Goal: Book appointment/travel/reservation

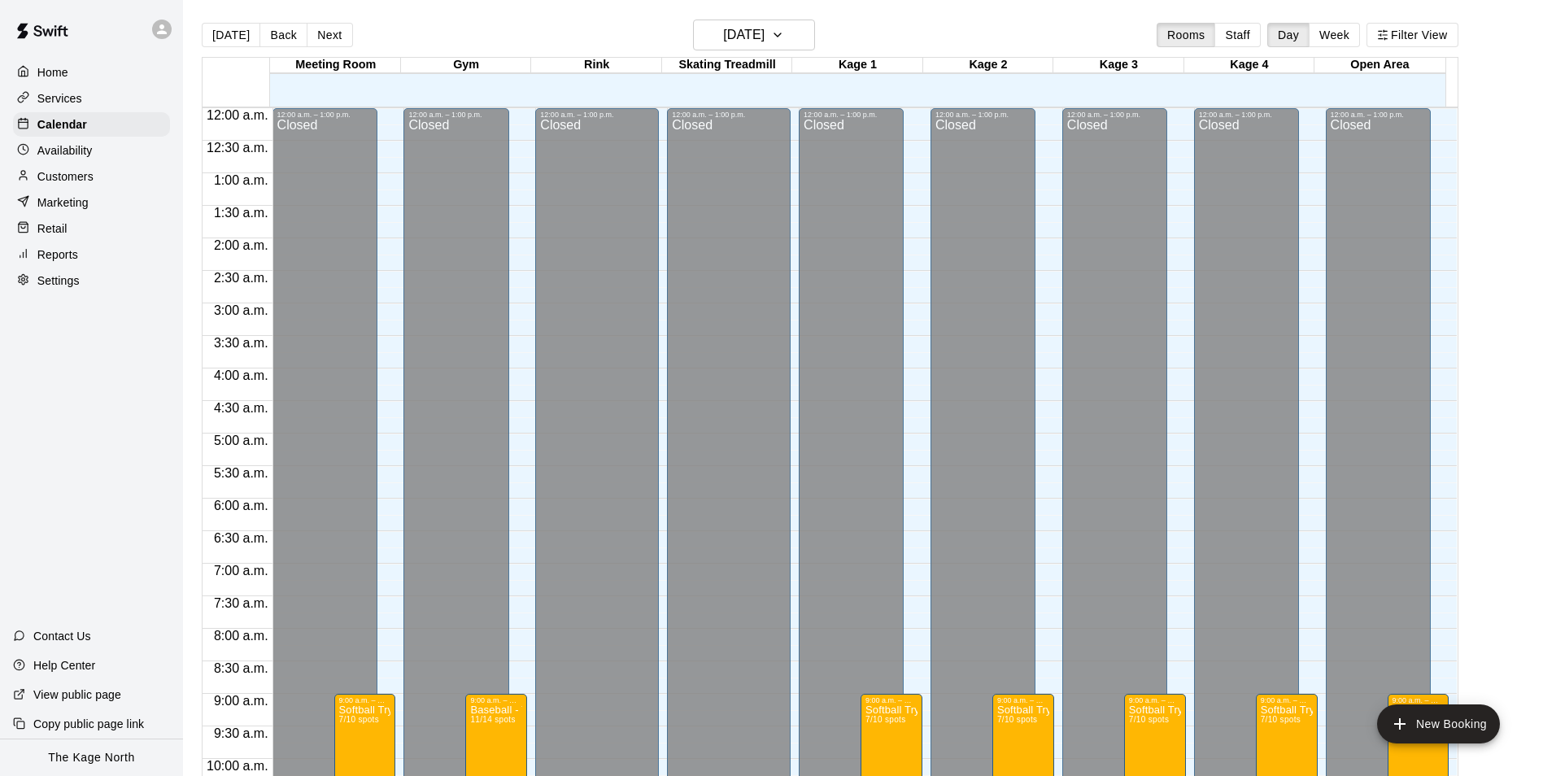
scroll to position [809, 0]
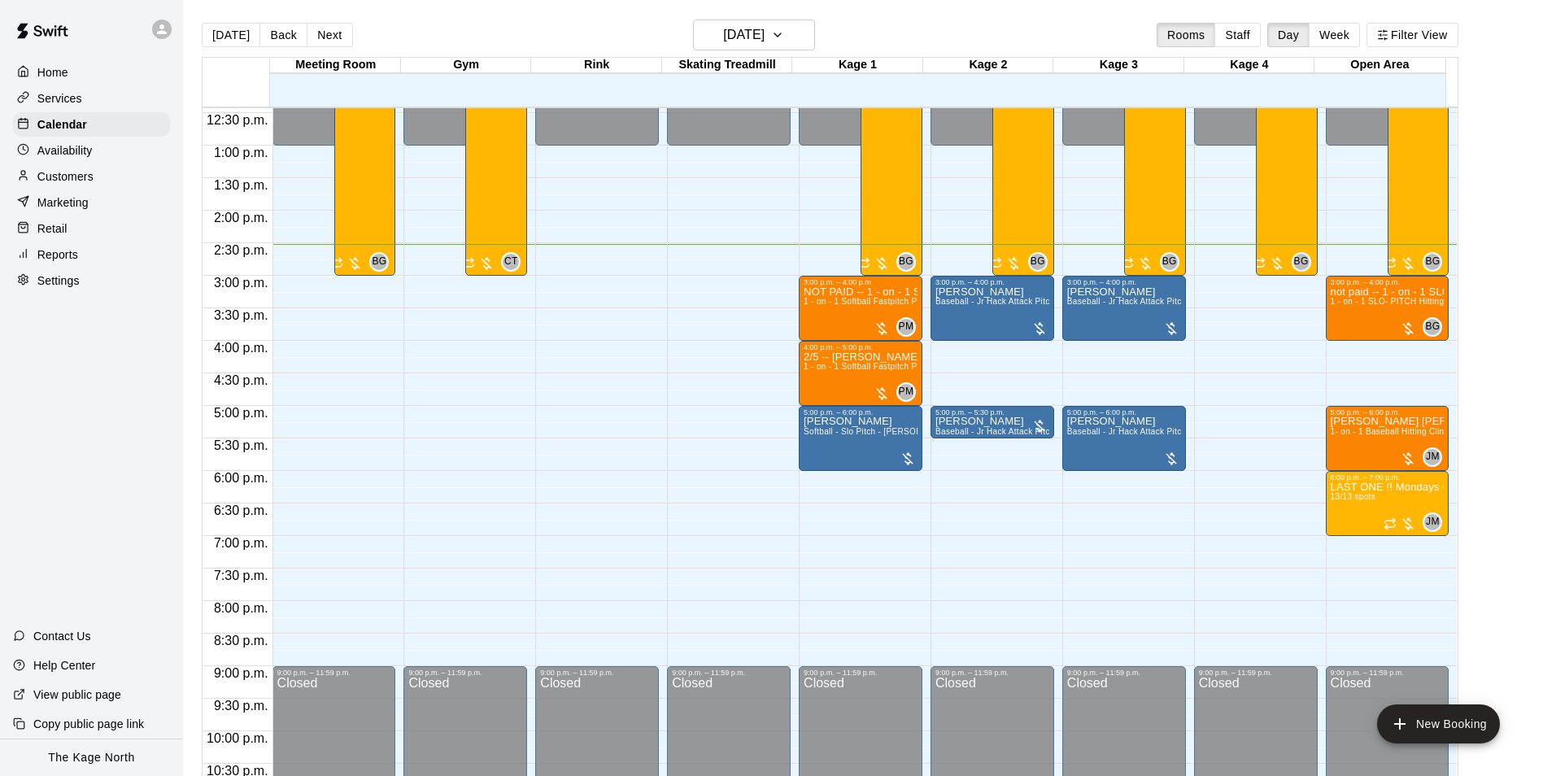
click at [98, 186] on div "Customers" at bounding box center [91, 176] width 157 height 24
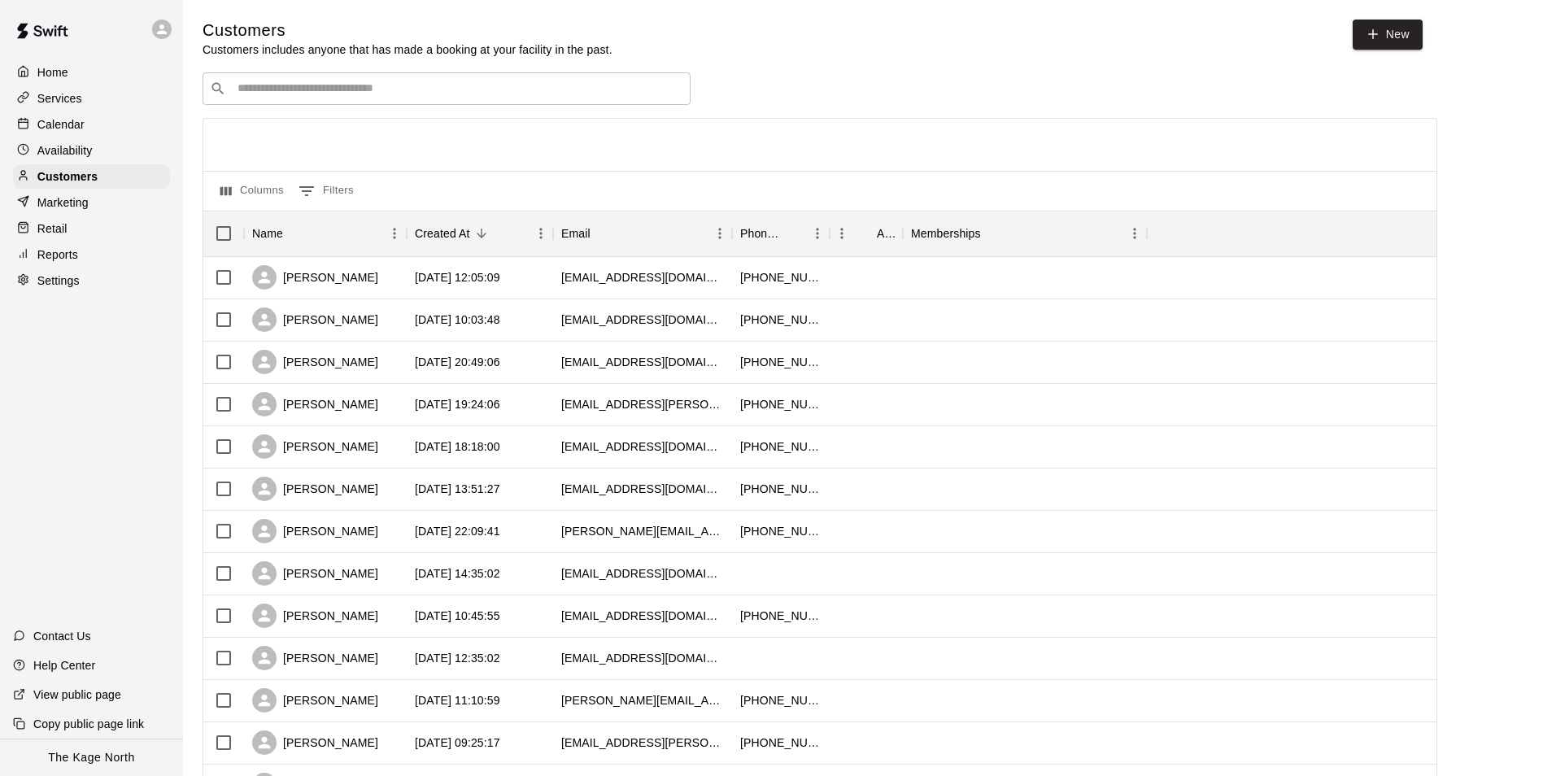
click at [63, 133] on p "Calendar" at bounding box center [60, 124] width 47 height 16
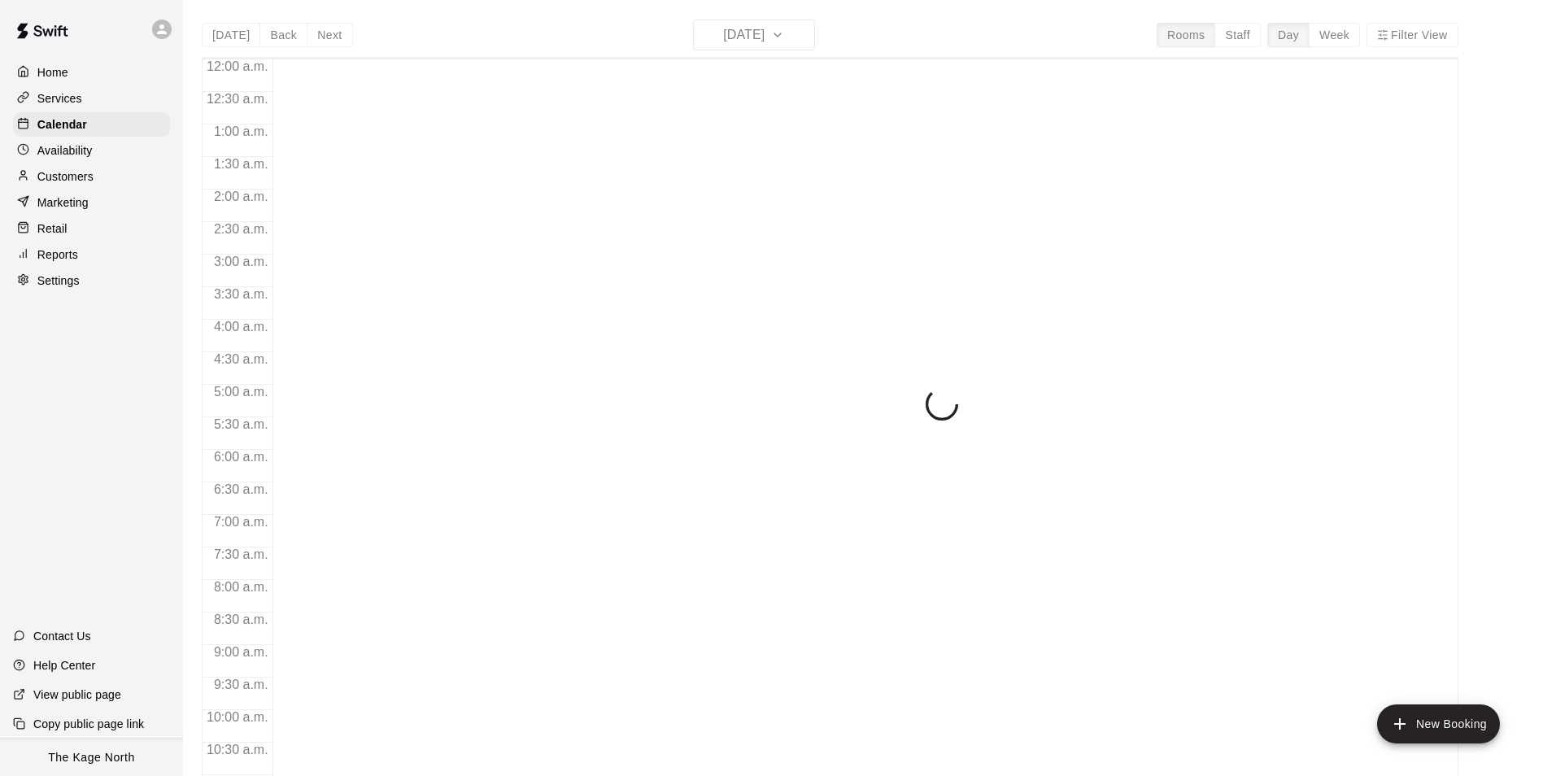
scroll to position [827, 0]
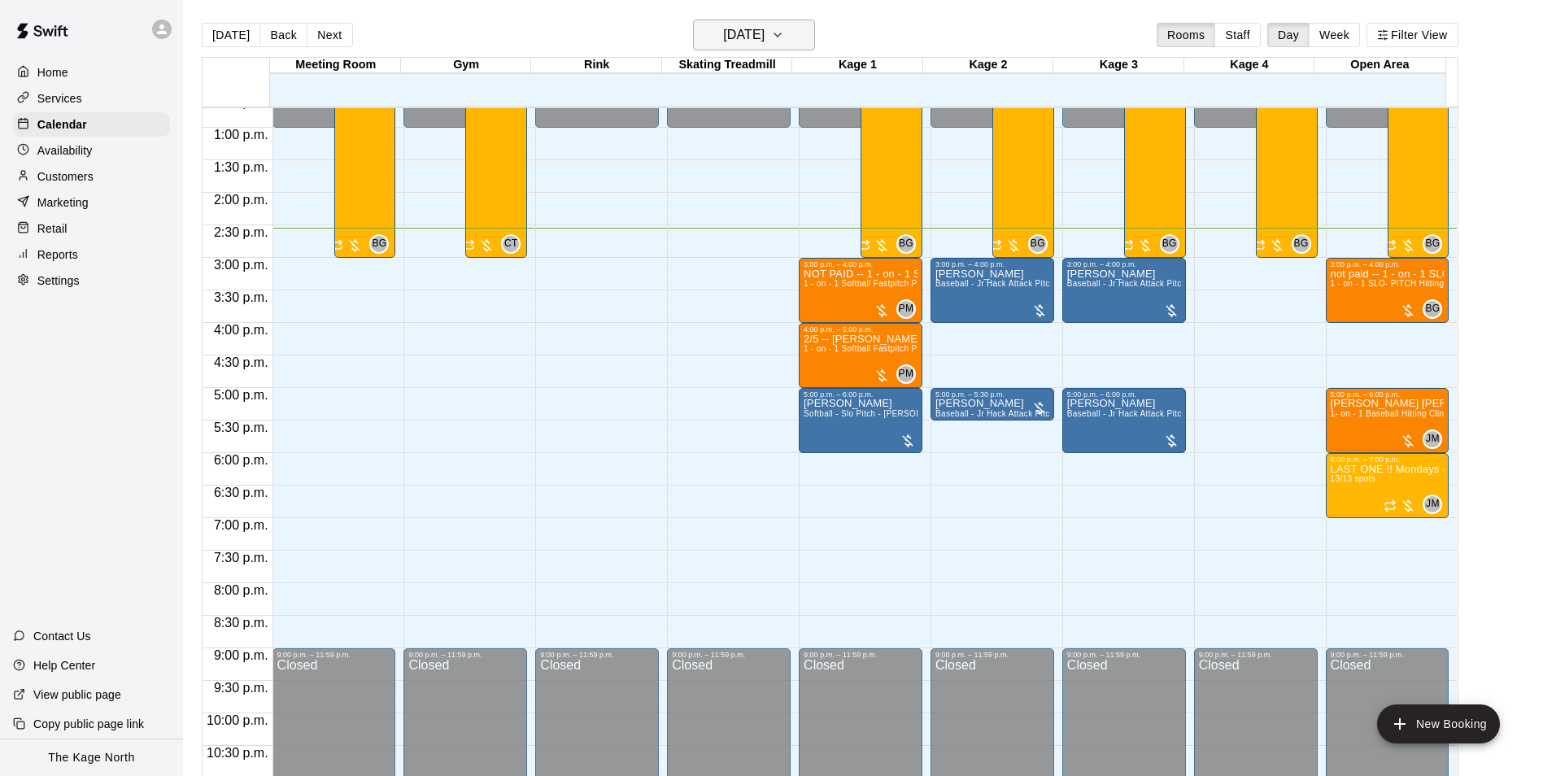
click at [765, 37] on h6 "[DATE]" at bounding box center [743, 35] width 41 height 23
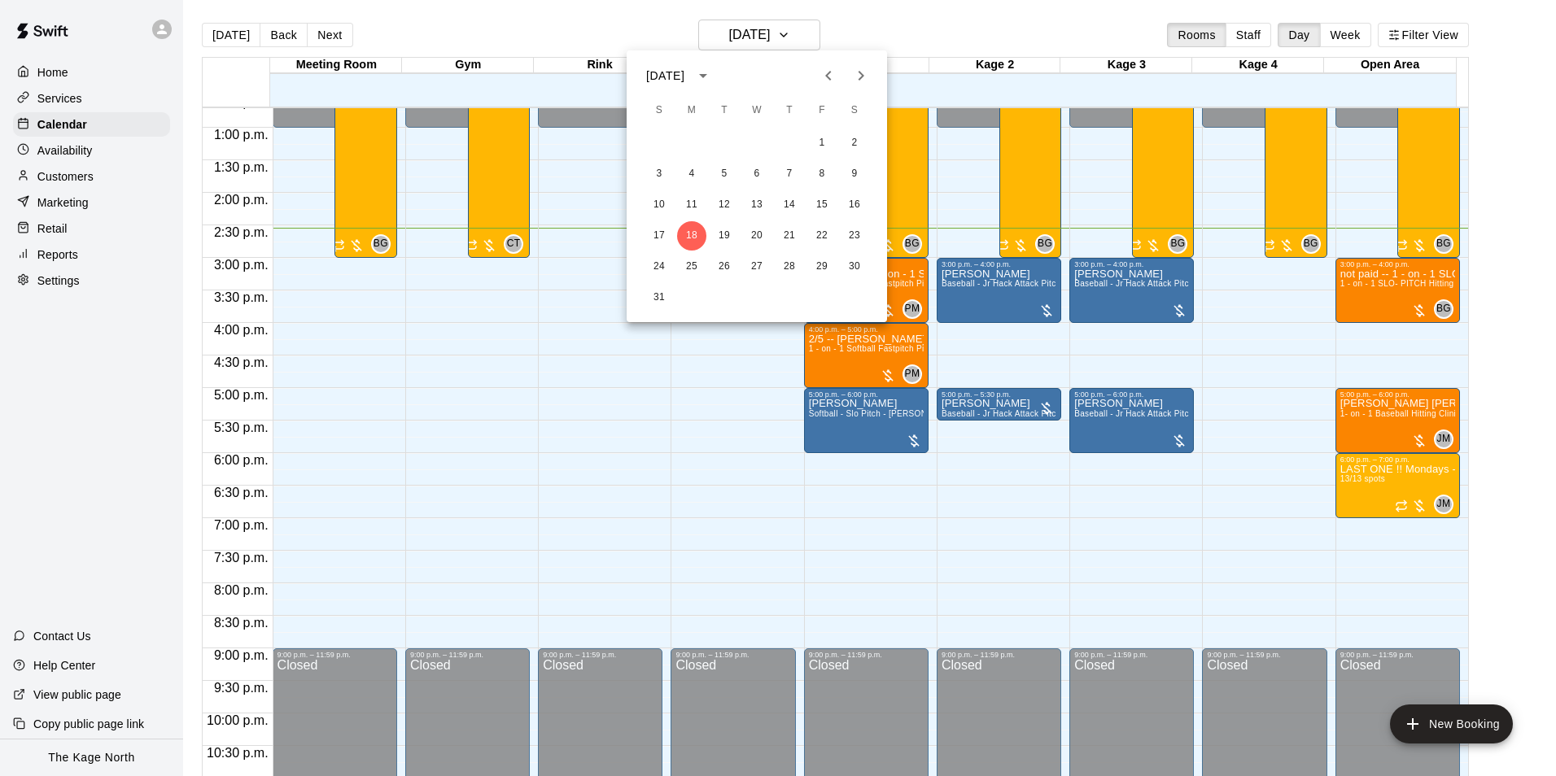
click at [927, 29] on div at bounding box center [778, 388] width 1556 height 776
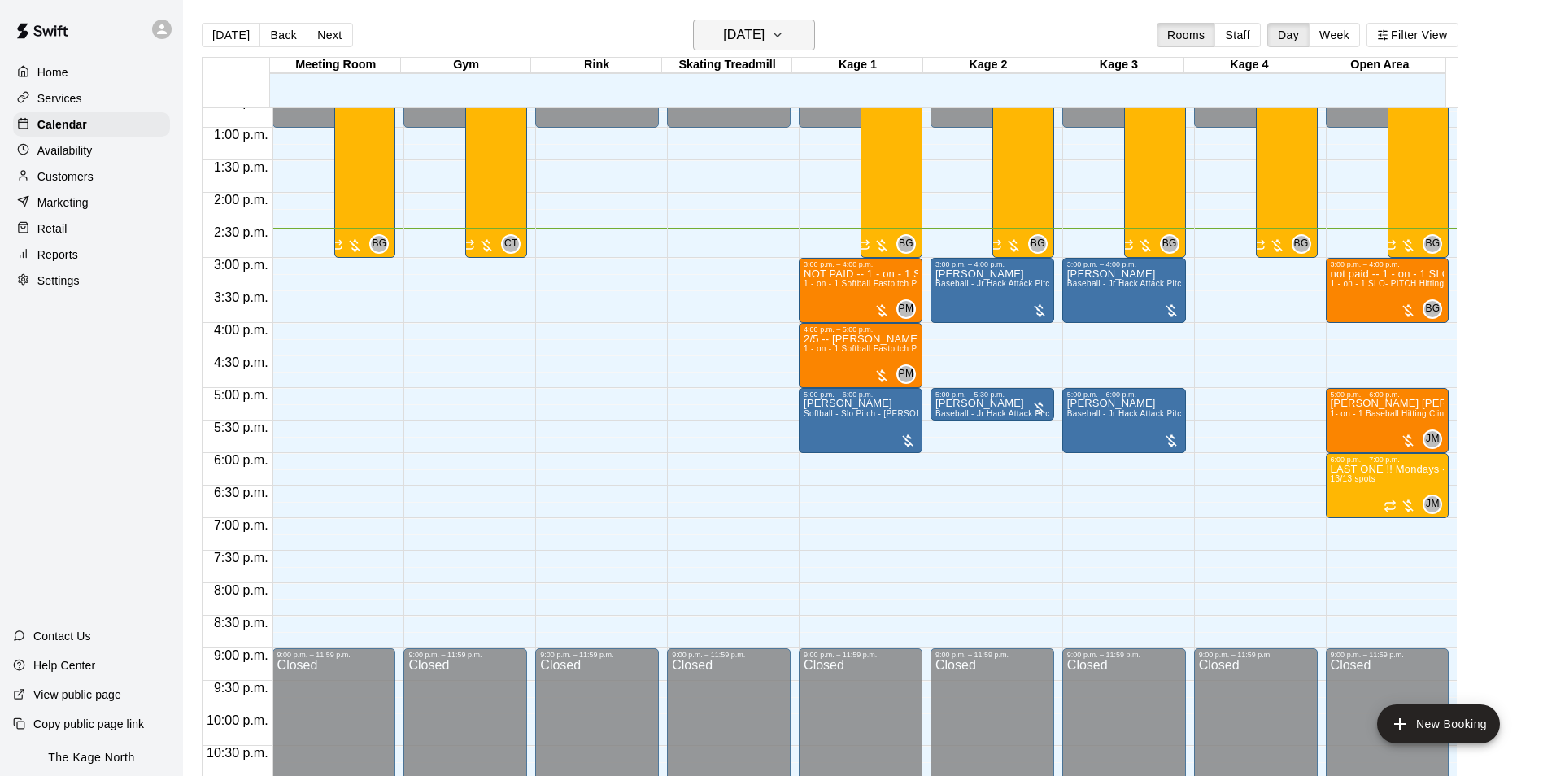
click at [784, 26] on icon "button" at bounding box center [777, 35] width 13 height 20
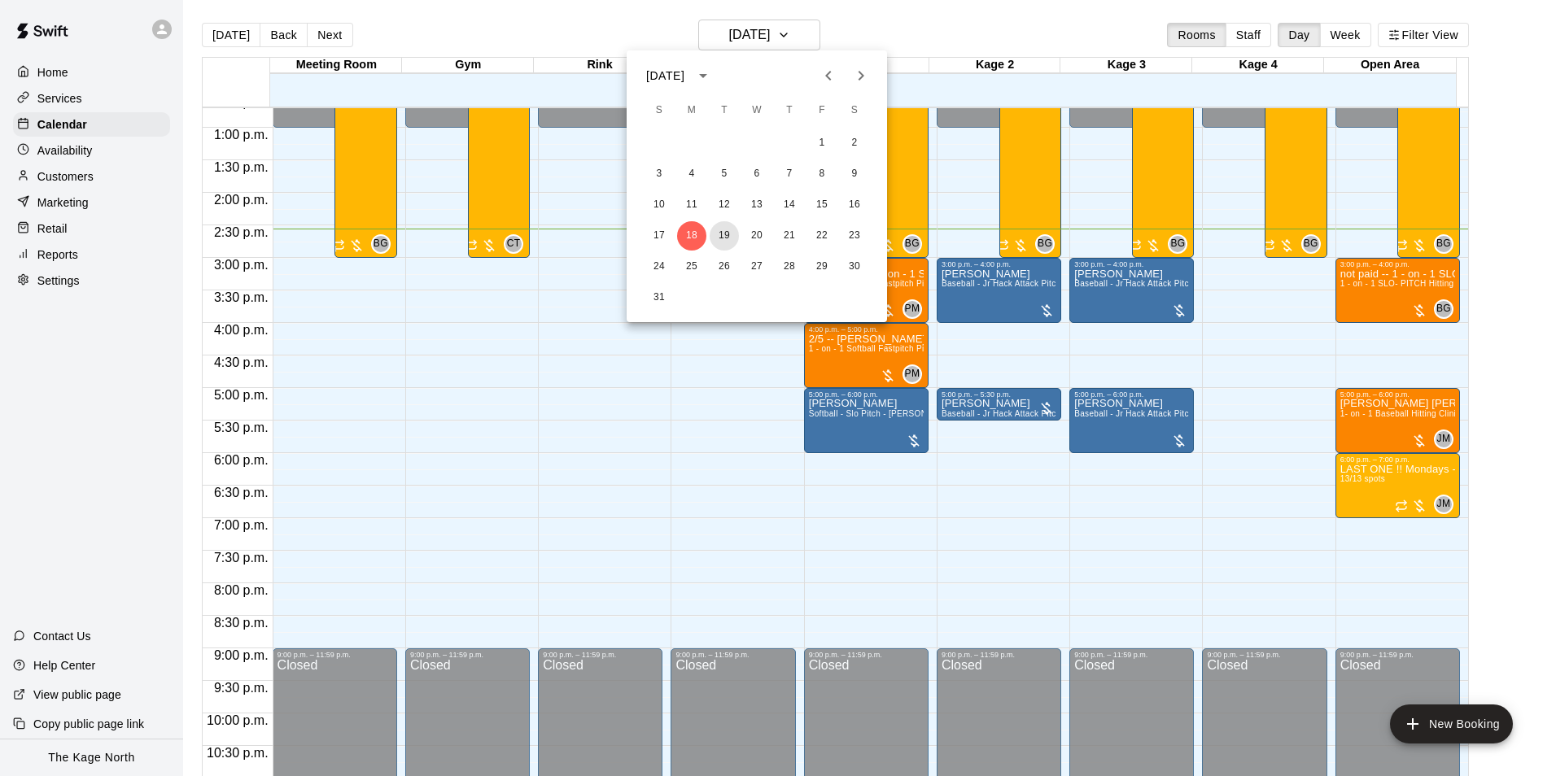
click at [731, 229] on button "19" at bounding box center [723, 235] width 29 height 29
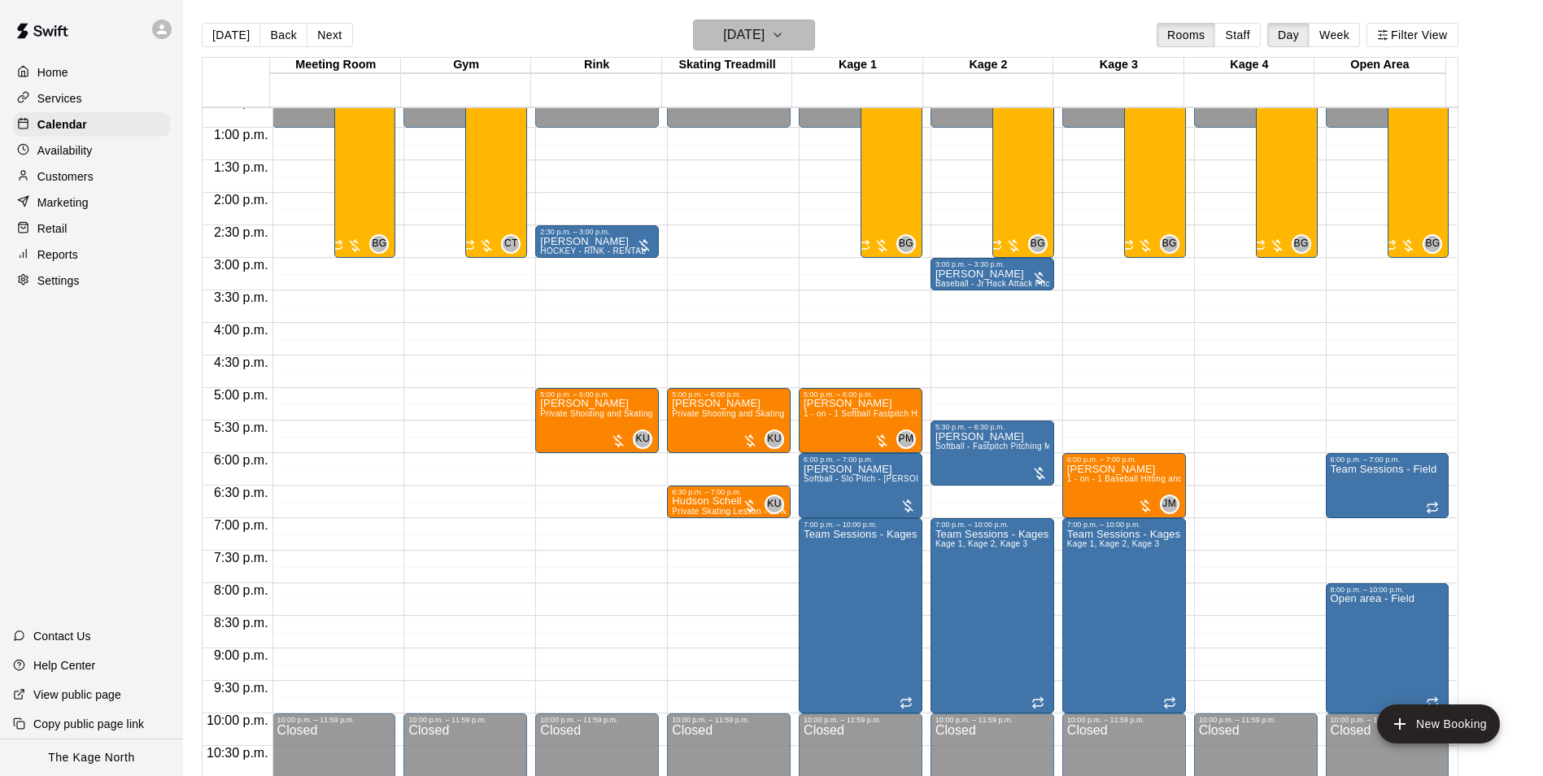
click at [765, 37] on h6 "[DATE]" at bounding box center [743, 35] width 41 height 23
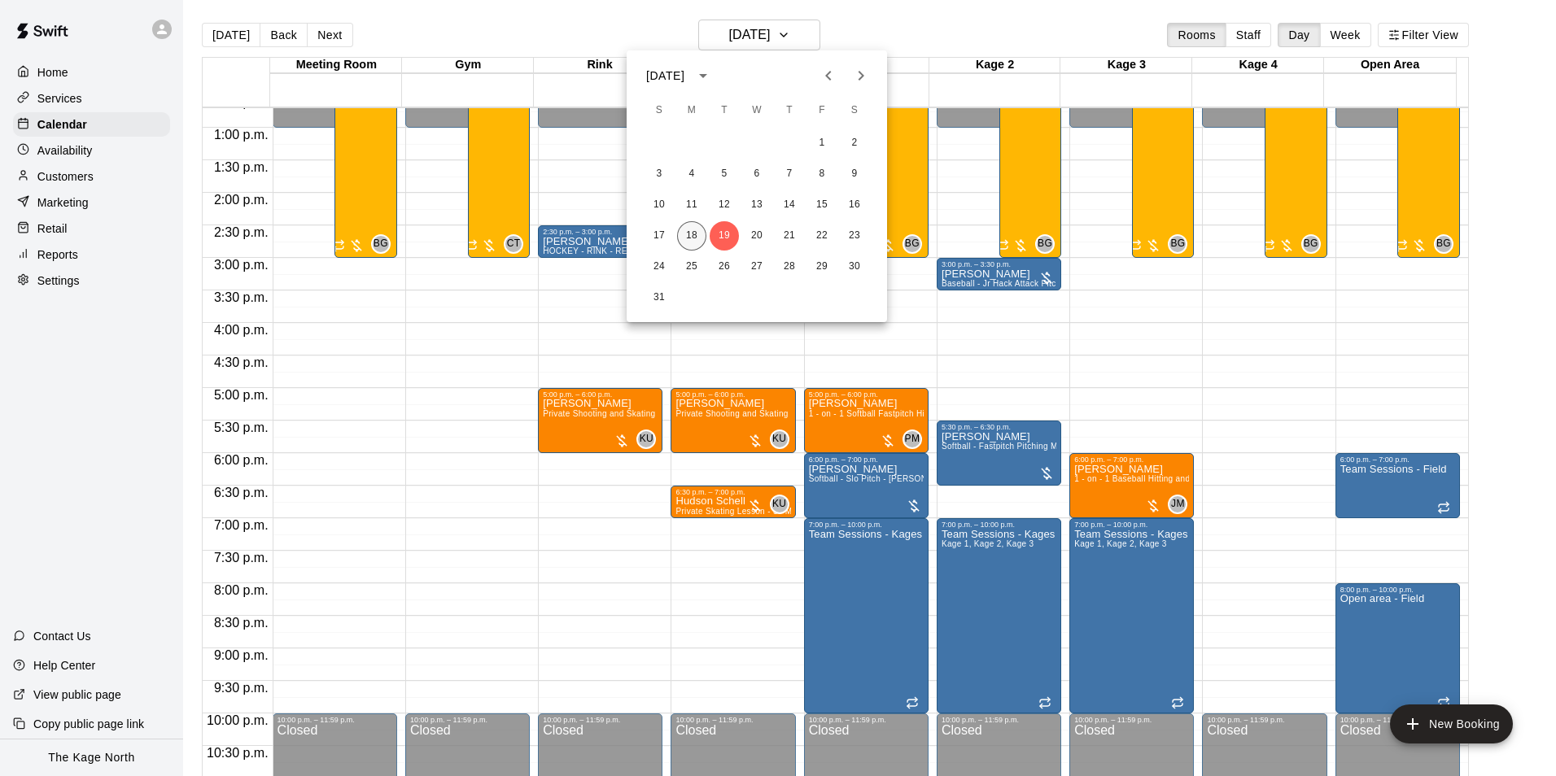
click at [697, 233] on button "18" at bounding box center [691, 235] width 29 height 29
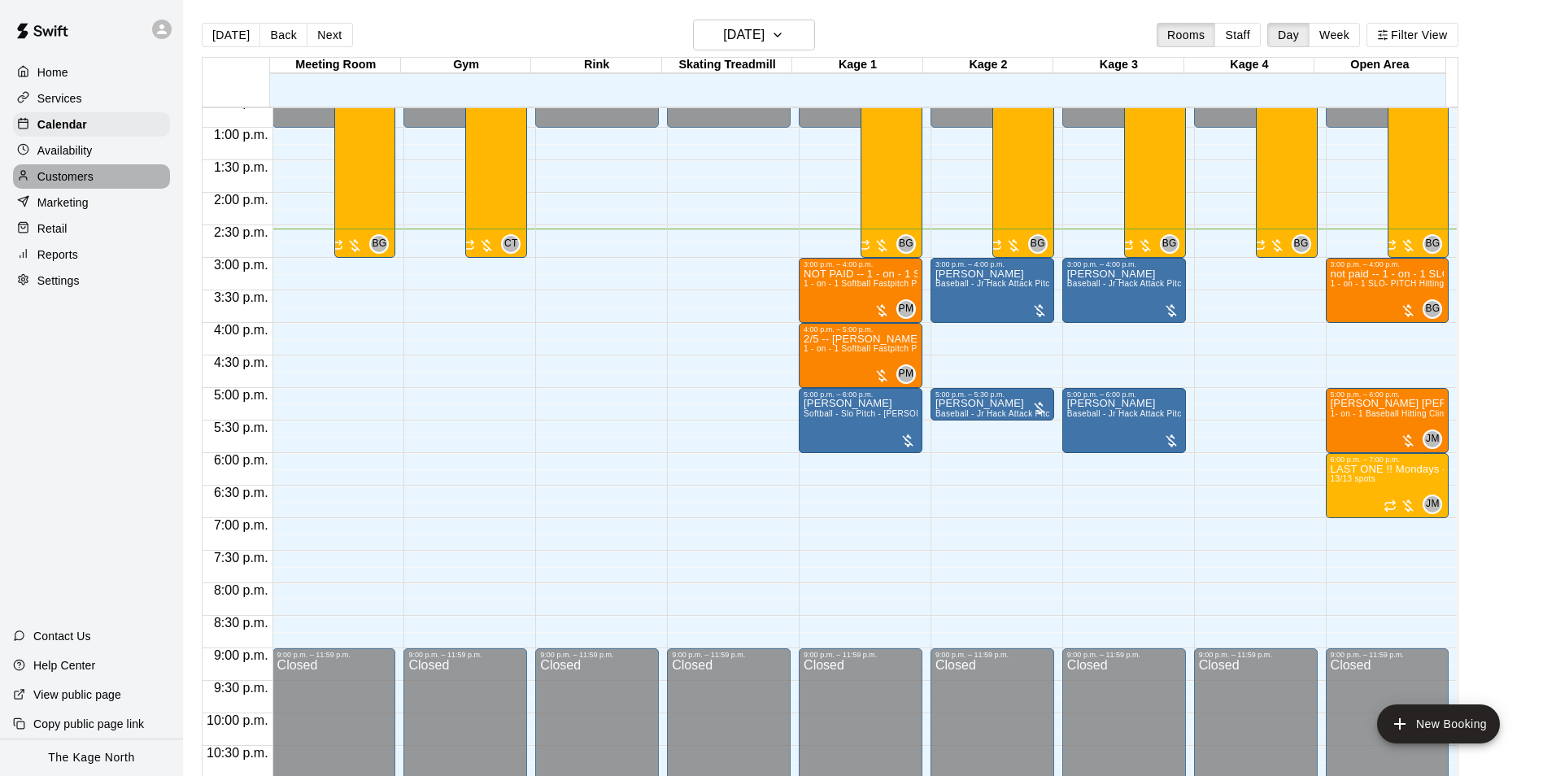
click at [84, 178] on p "Customers" at bounding box center [65, 176] width 56 height 16
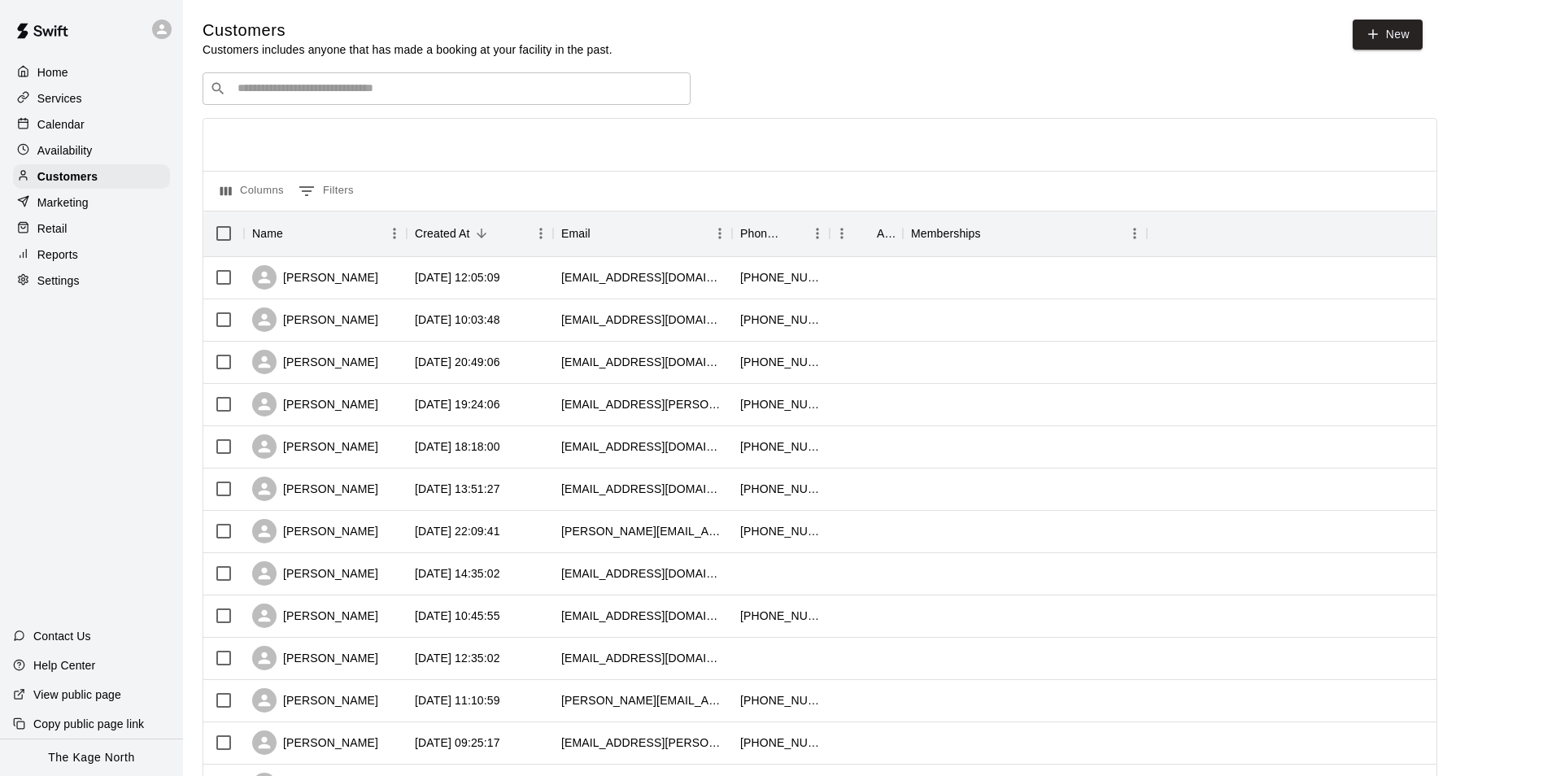
click at [91, 126] on div "Calendar" at bounding box center [91, 124] width 157 height 24
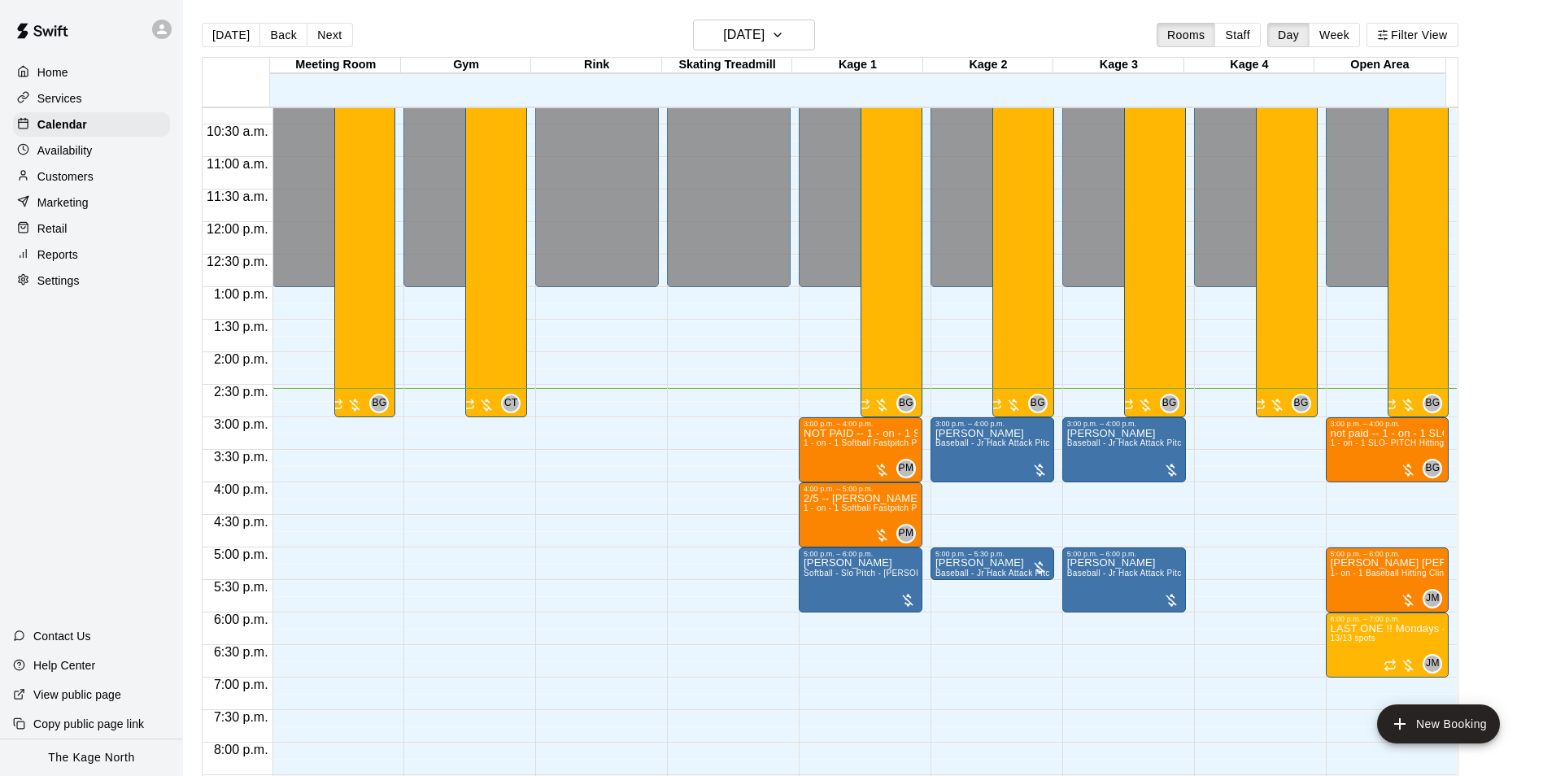
scroll to position [664, 0]
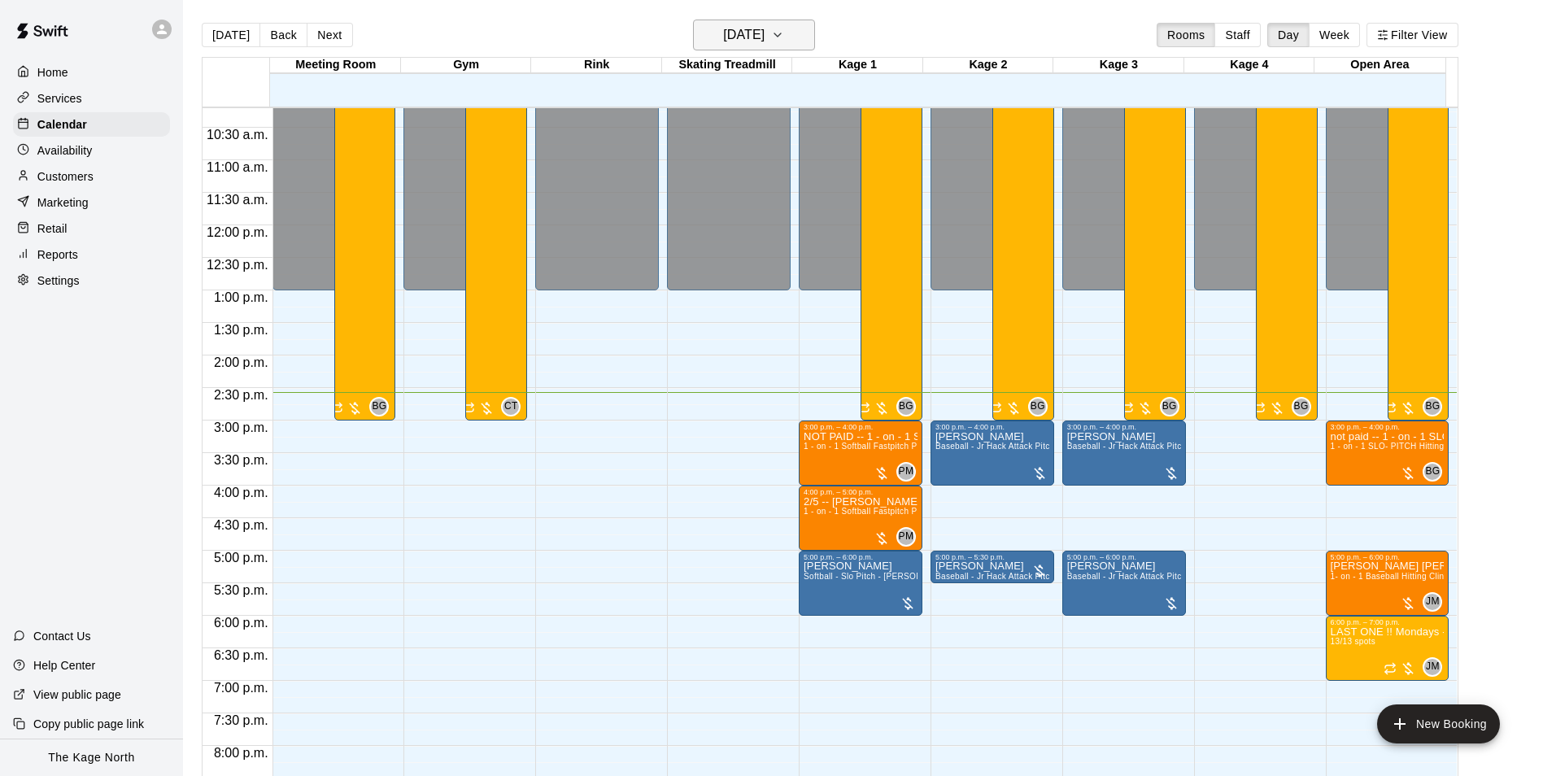
click at [796, 37] on button "[DATE]" at bounding box center [754, 35] width 122 height 31
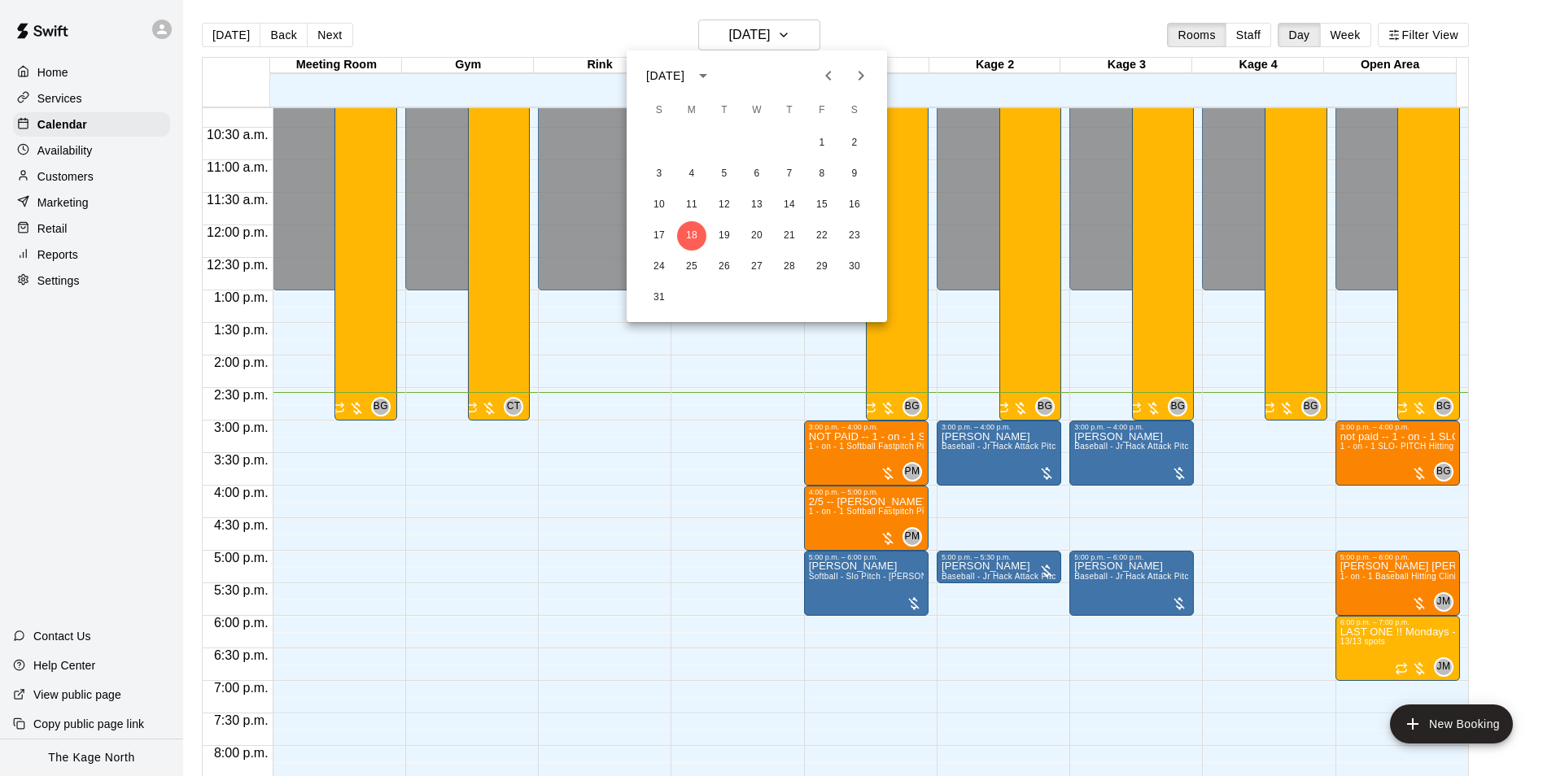
click at [885, 32] on div at bounding box center [778, 388] width 1556 height 776
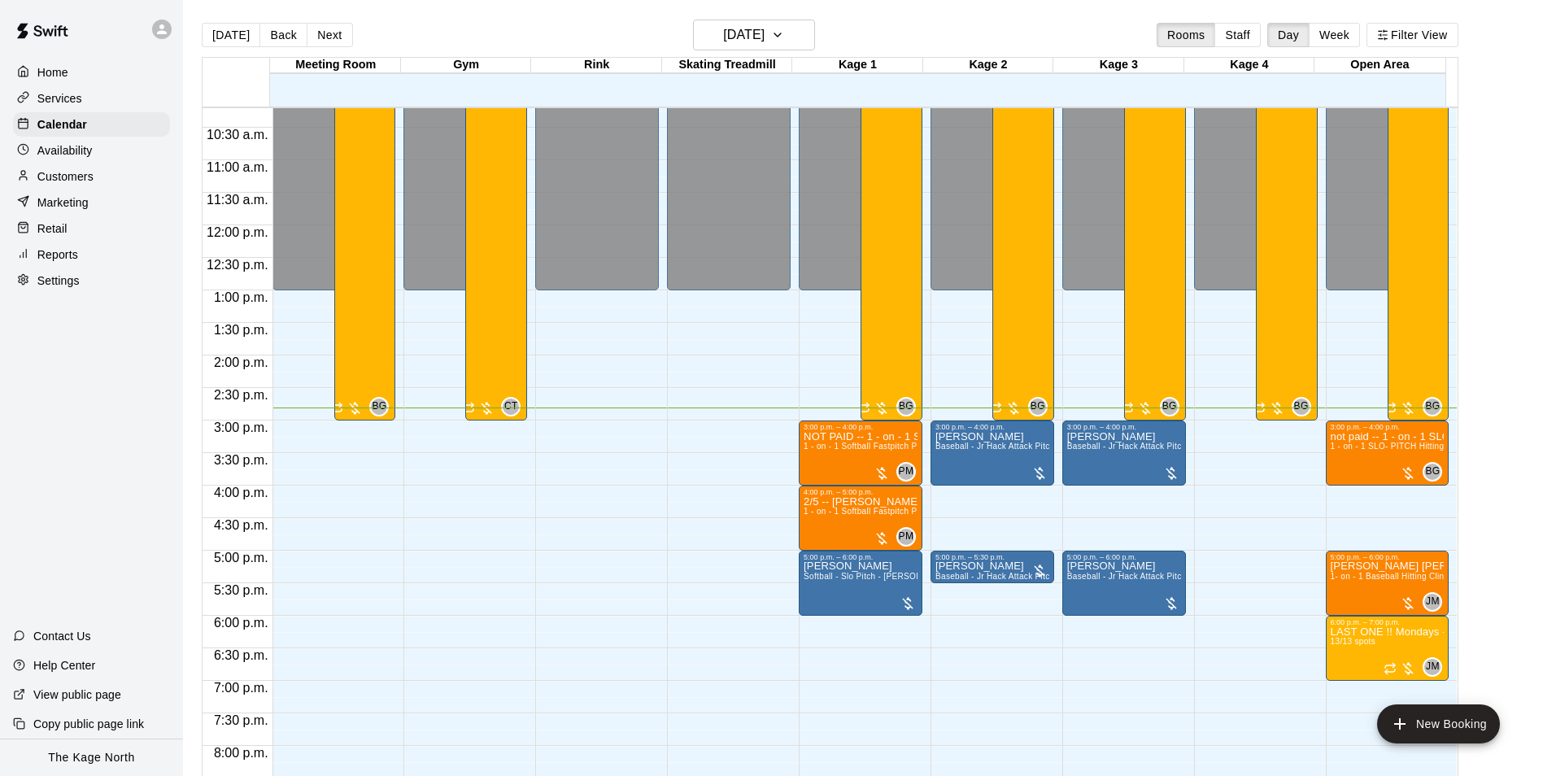
click at [68, 179] on p "Customers" at bounding box center [65, 176] width 56 height 16
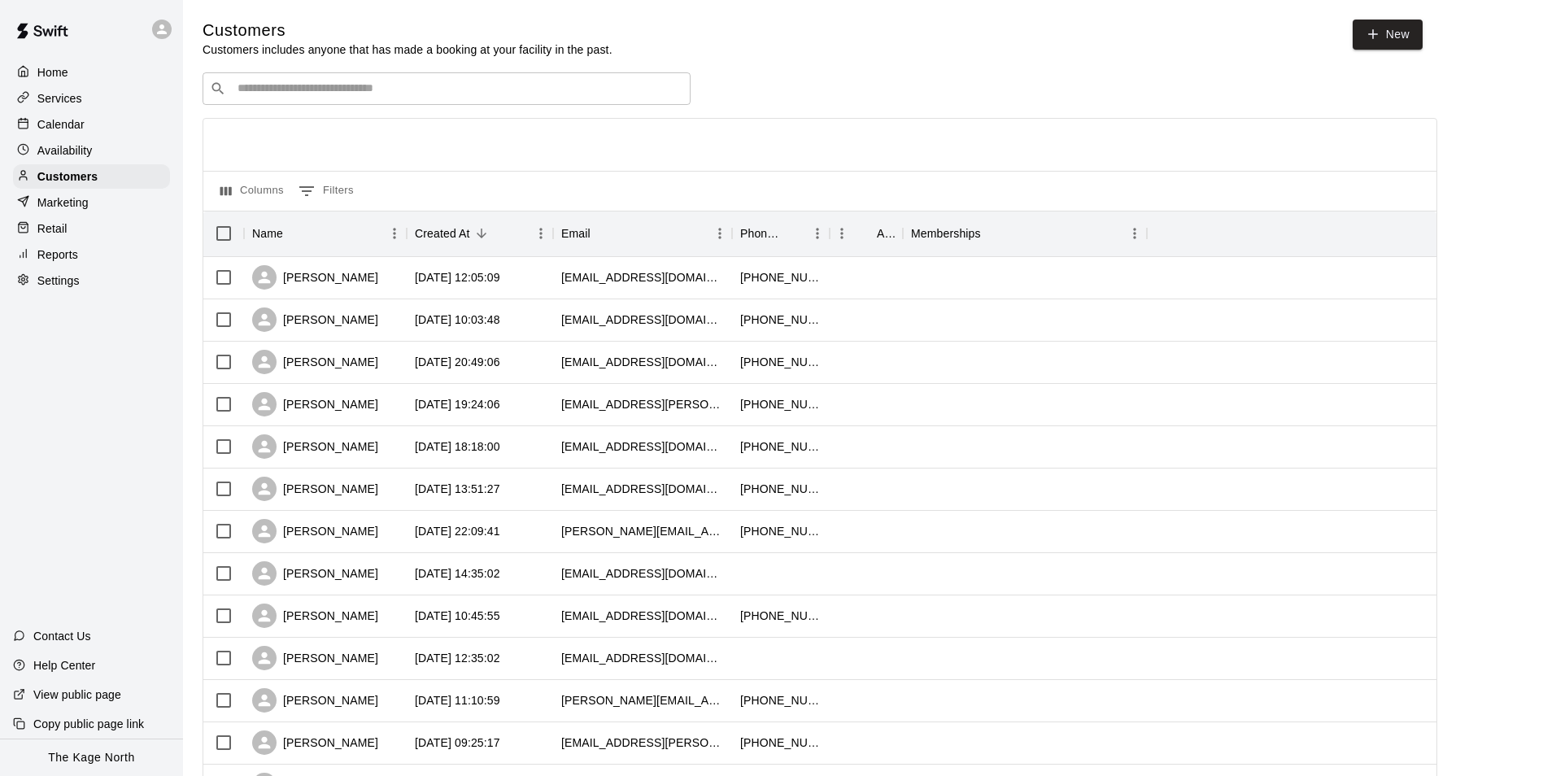
click at [46, 125] on p "Calendar" at bounding box center [60, 124] width 47 height 16
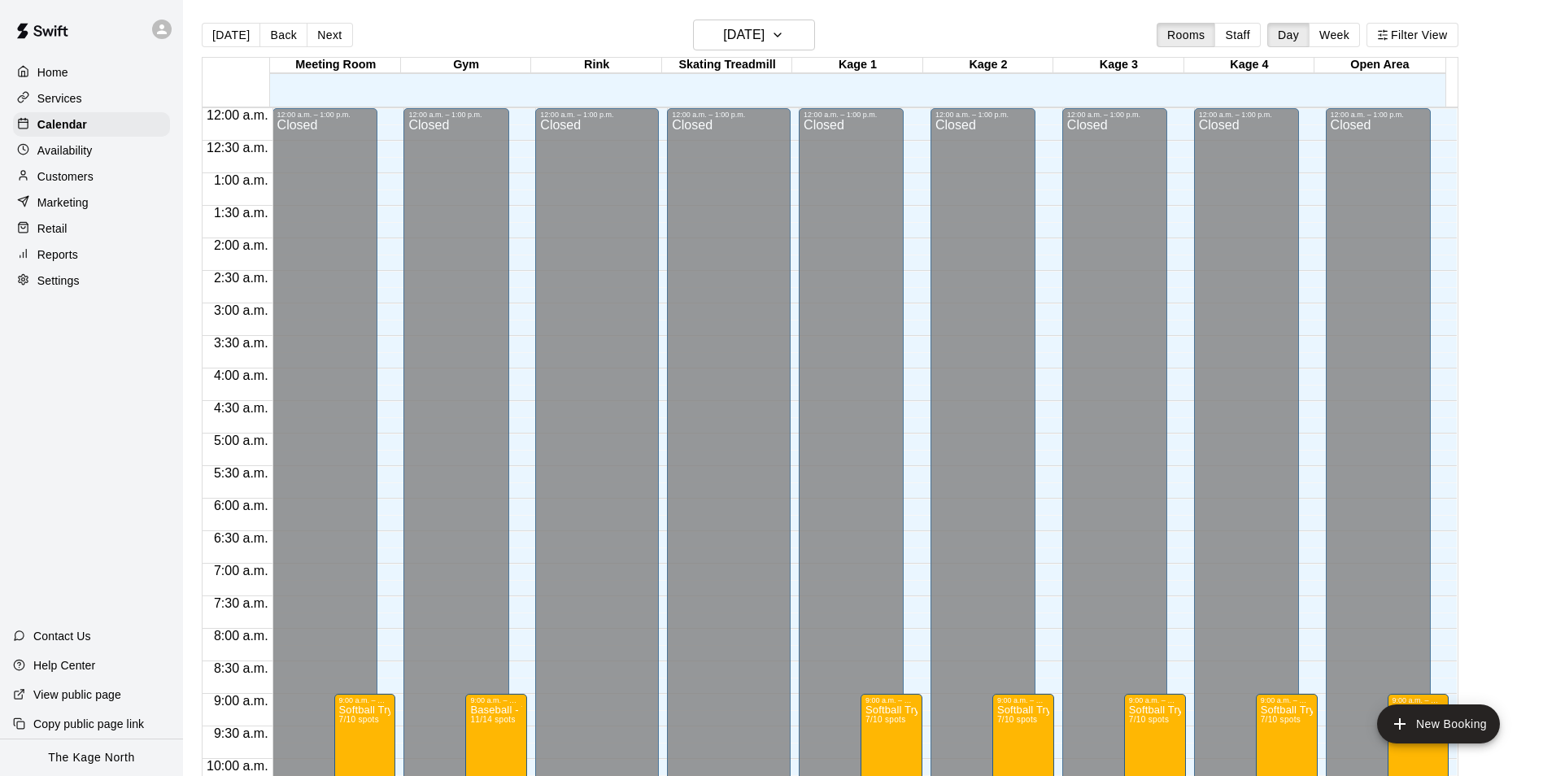
scroll to position [827, 0]
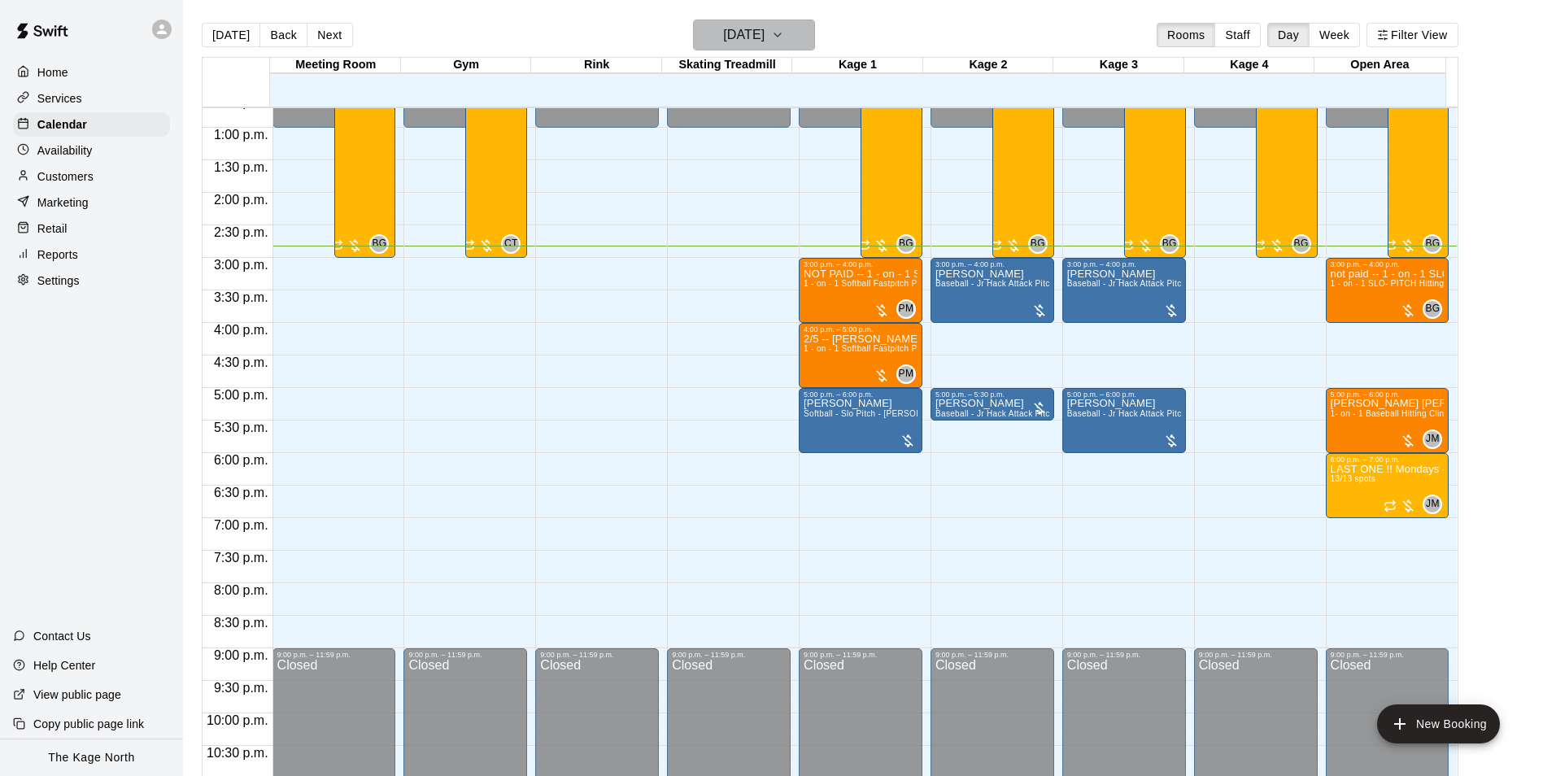
click at [765, 33] on h6 "[DATE]" at bounding box center [743, 35] width 41 height 23
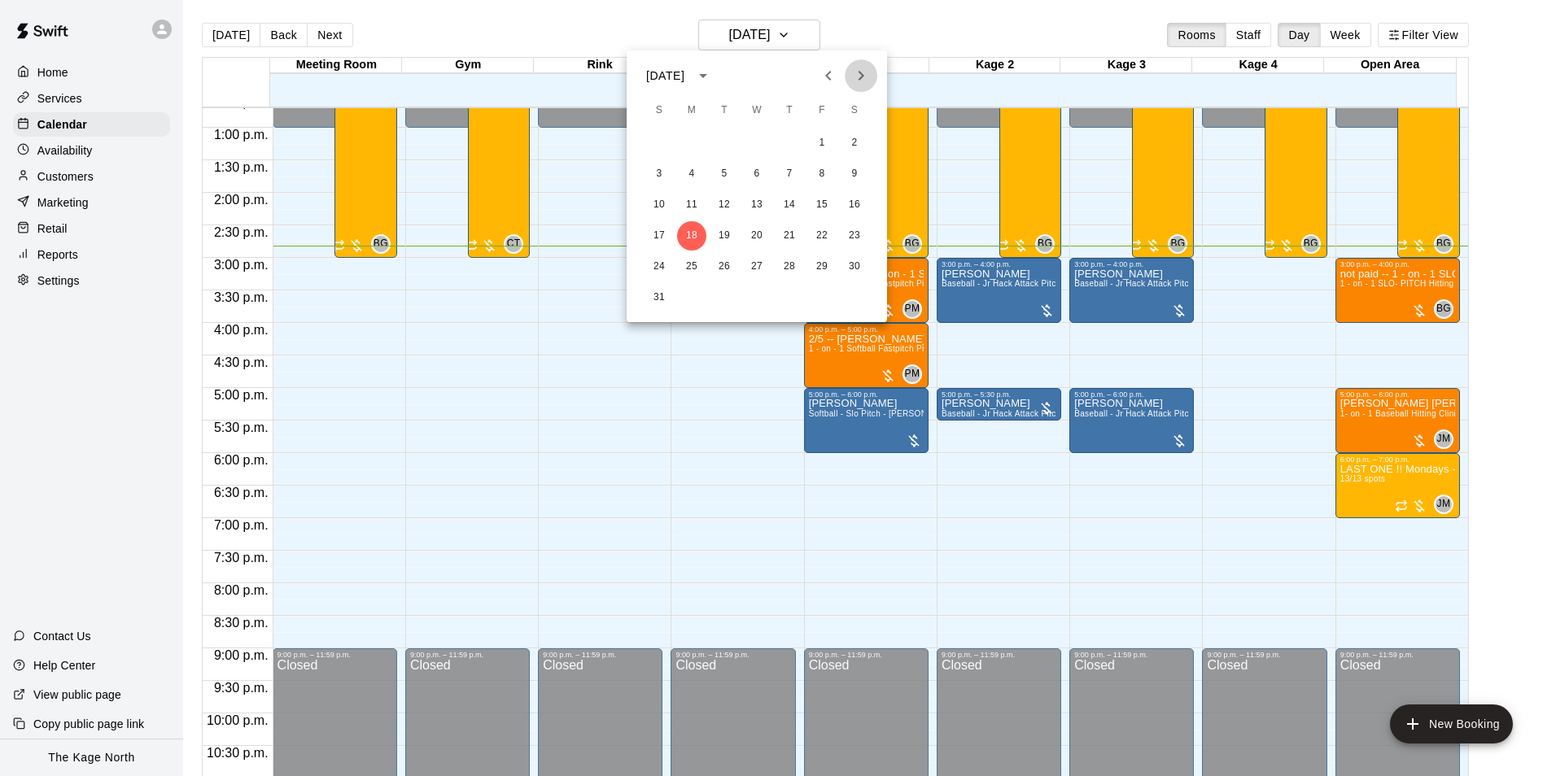
click at [862, 73] on icon "Next month" at bounding box center [861, 76] width 20 height 20
click at [920, 33] on div at bounding box center [778, 388] width 1556 height 776
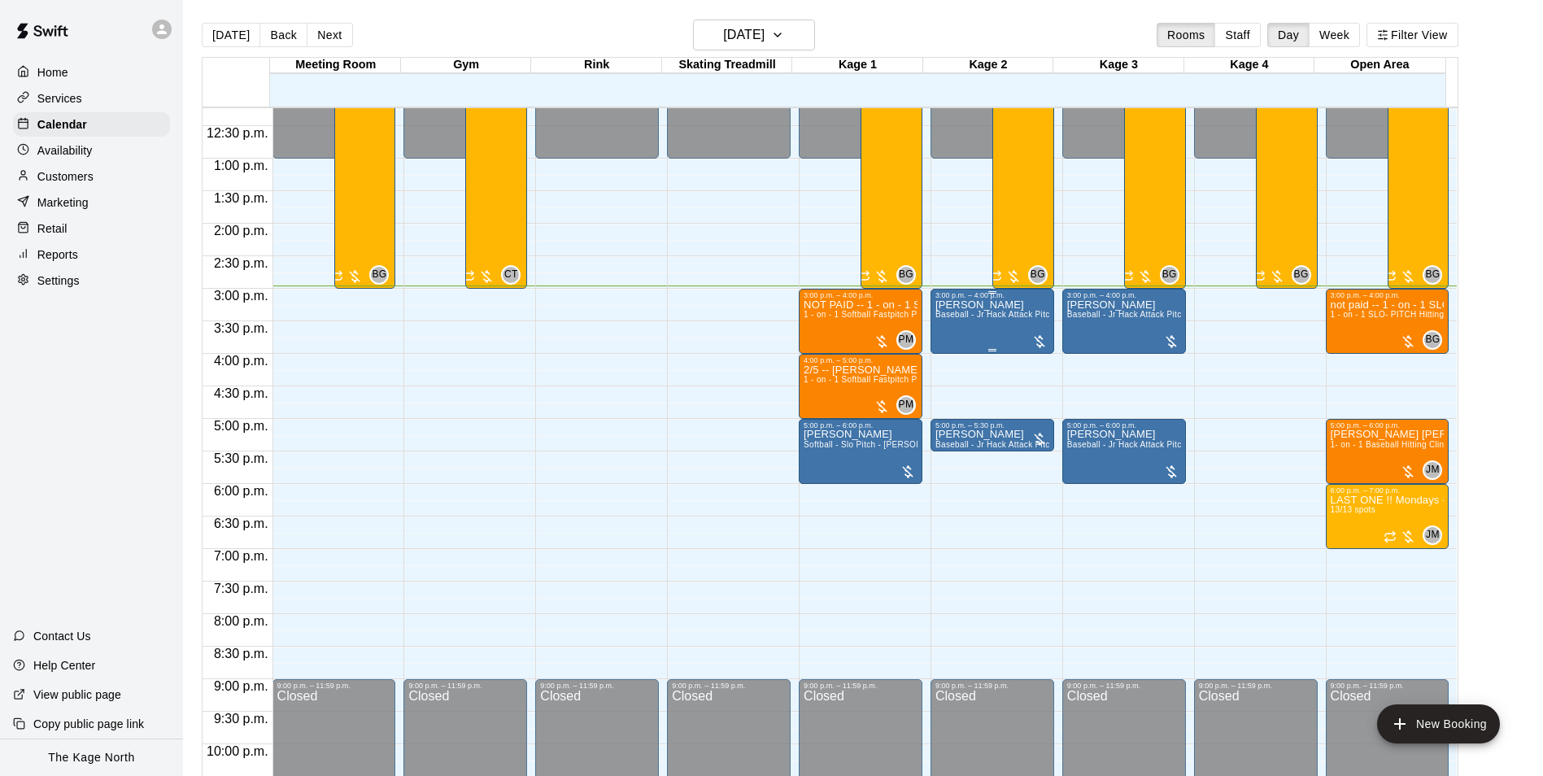
scroll to position [714, 0]
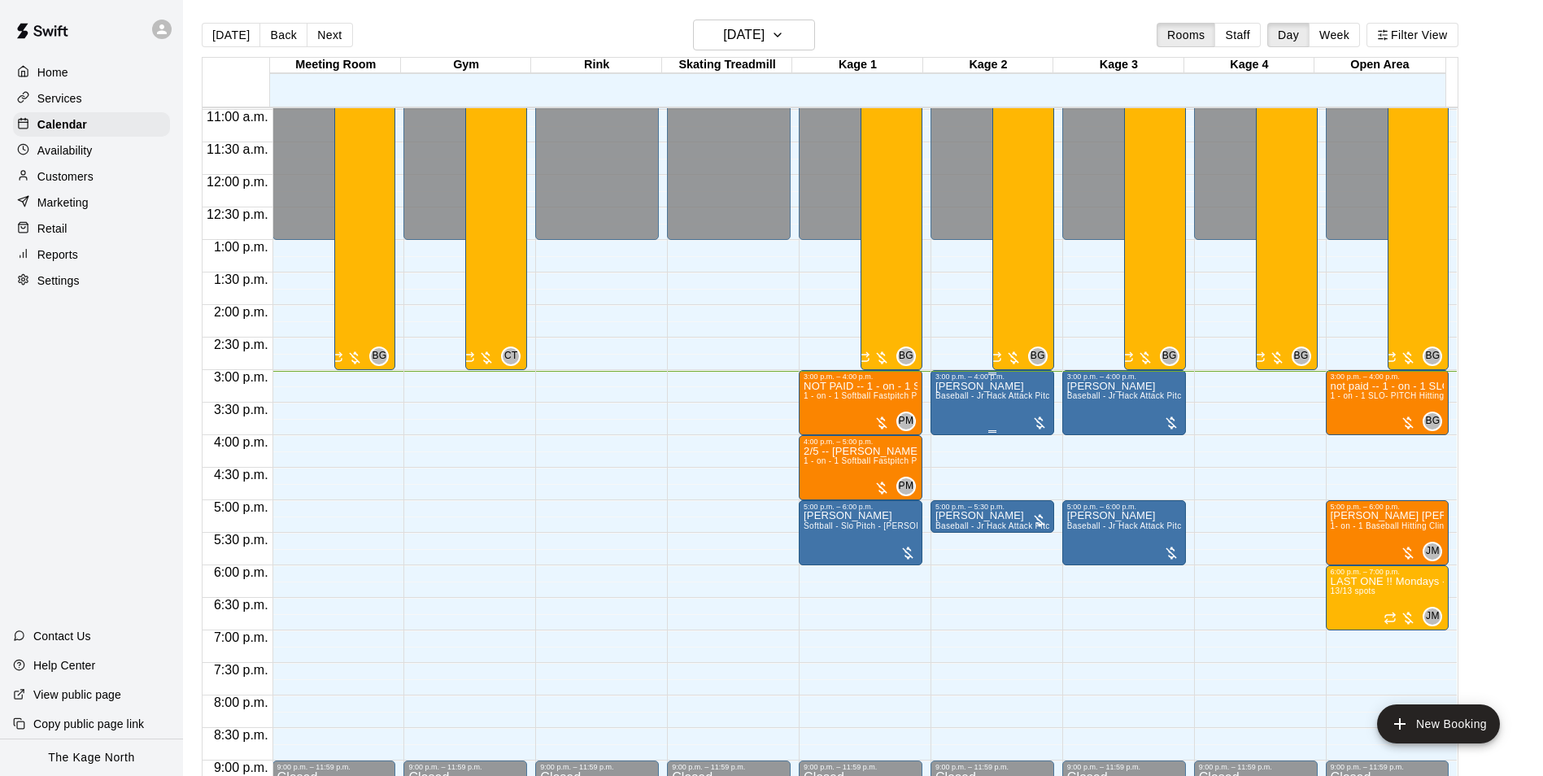
click at [988, 400] on span "Baseball - Jr Hack Attack Pitching Machine - Perfect for all ages and skill lev…" at bounding box center [1090, 395] width 309 height 9
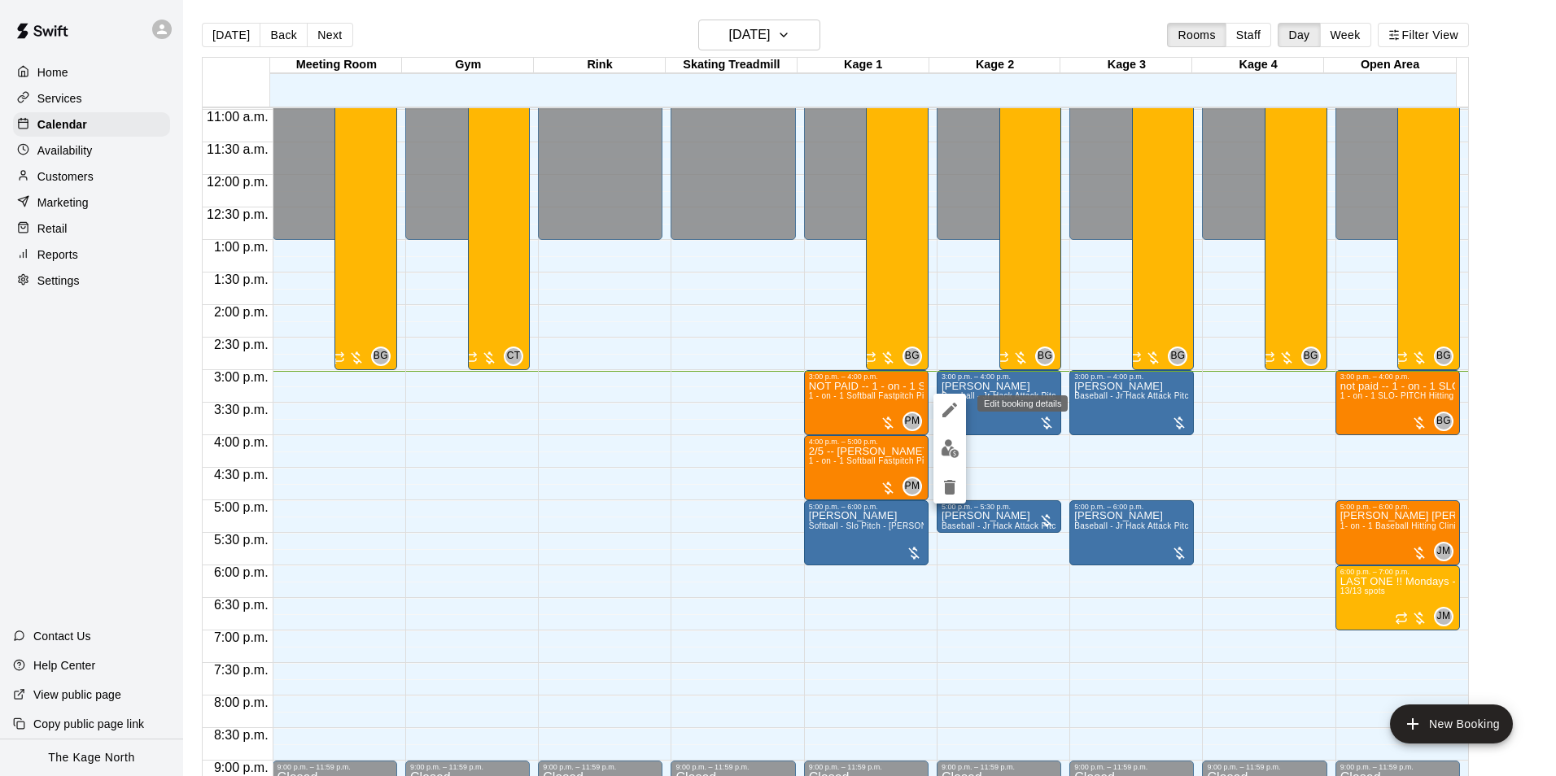
click at [953, 412] on icon "edit" at bounding box center [950, 410] width 20 height 20
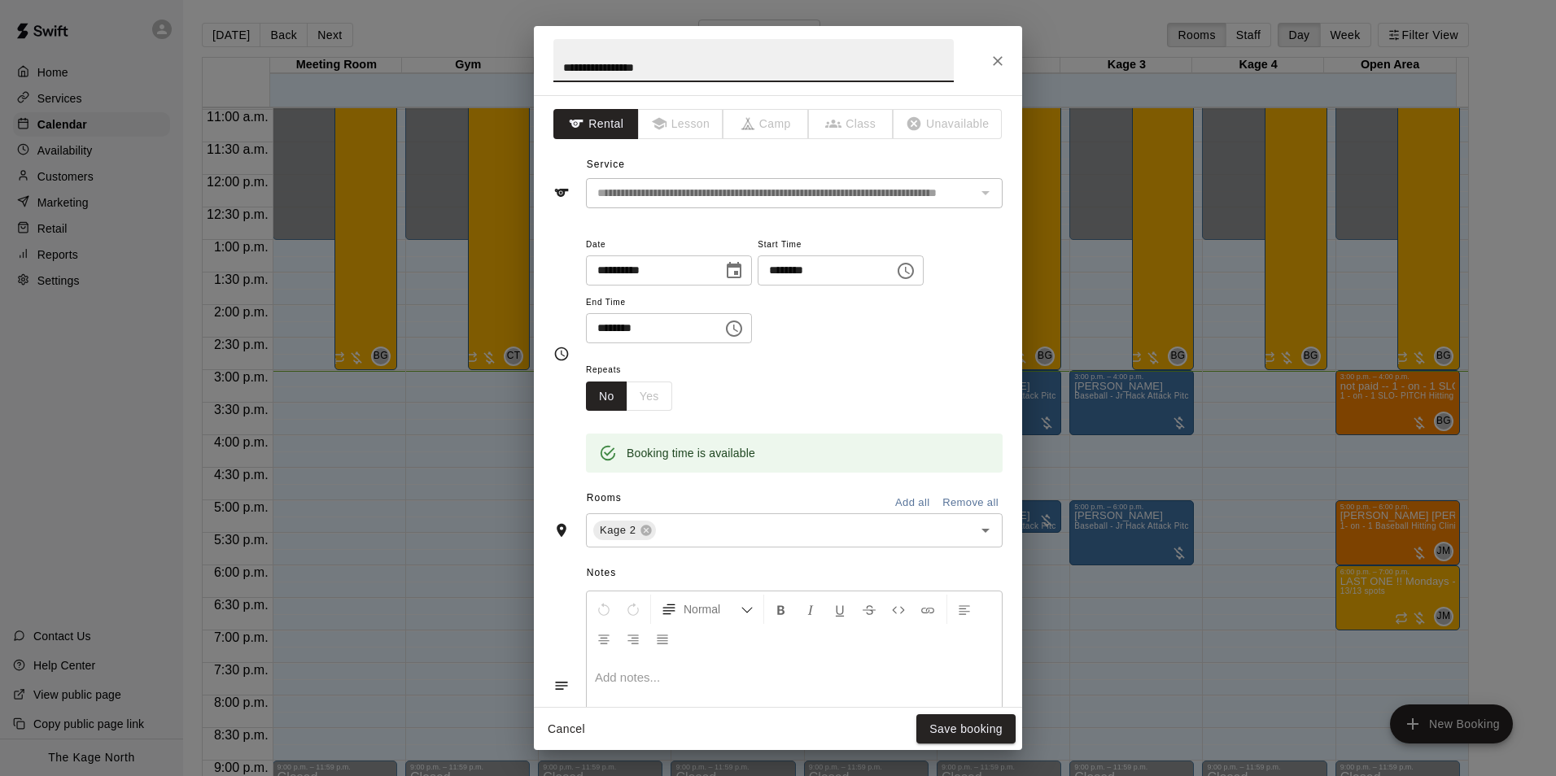
click at [560, 66] on input "**********" at bounding box center [753, 60] width 400 height 43
type input "**********"
click at [973, 727] on button "Save booking" at bounding box center [965, 729] width 99 height 30
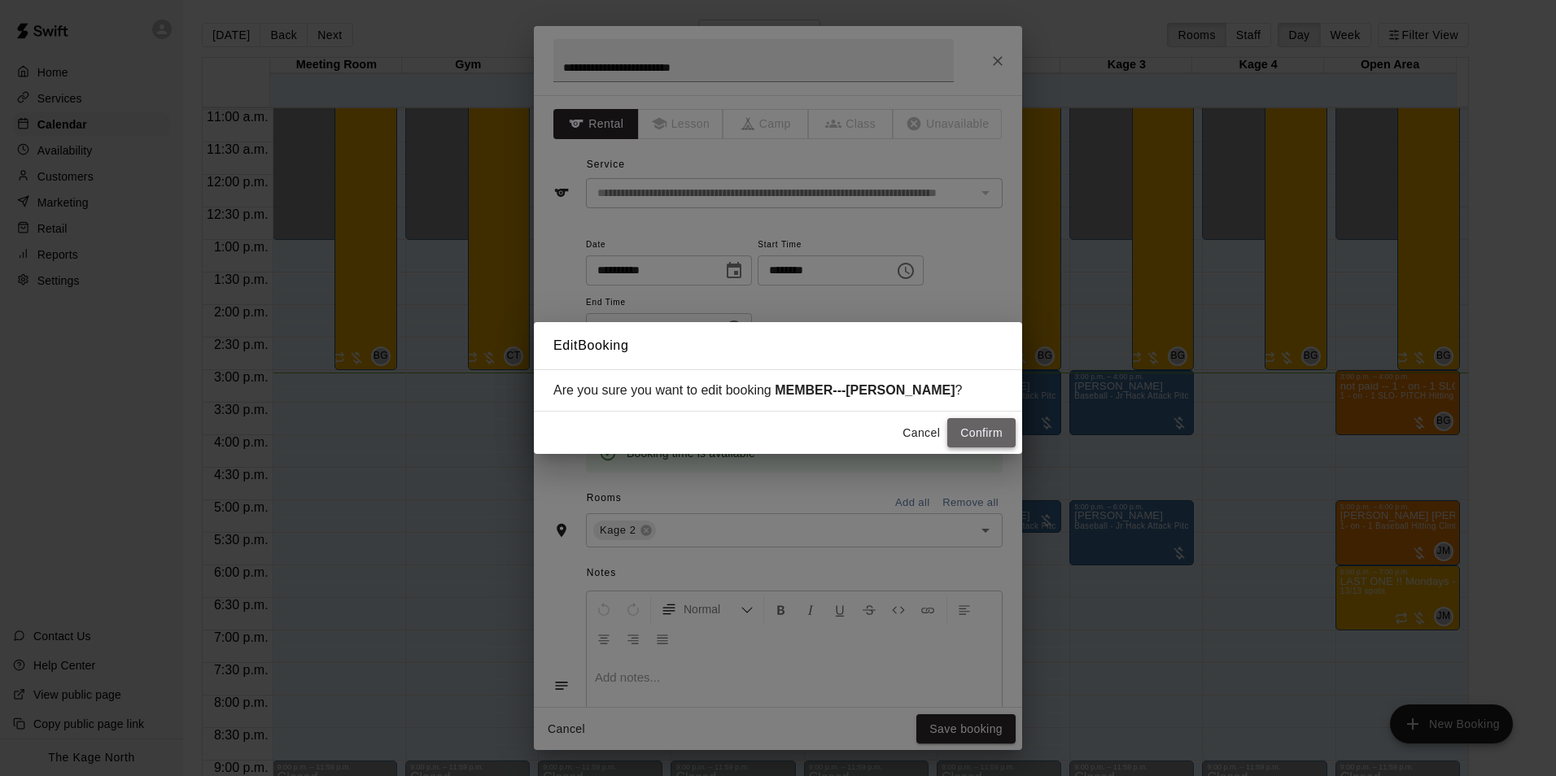
click at [982, 426] on button "Confirm" at bounding box center [981, 433] width 68 height 30
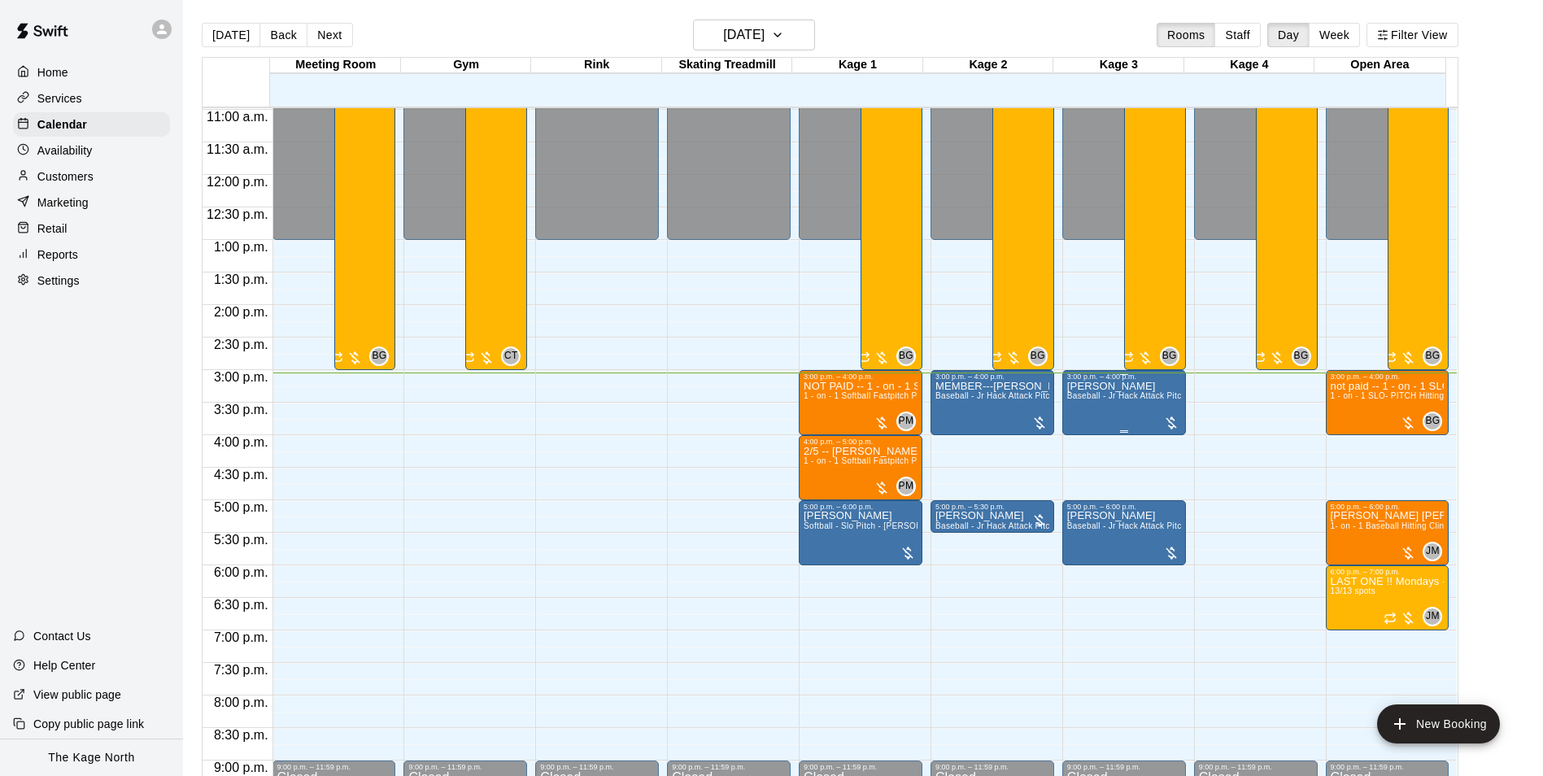
click at [1115, 393] on div "[PERSON_NAME] Baseball - Jr Hack Attack Pitching Machine - Perfect for all ages…" at bounding box center [1124, 769] width 114 height 776
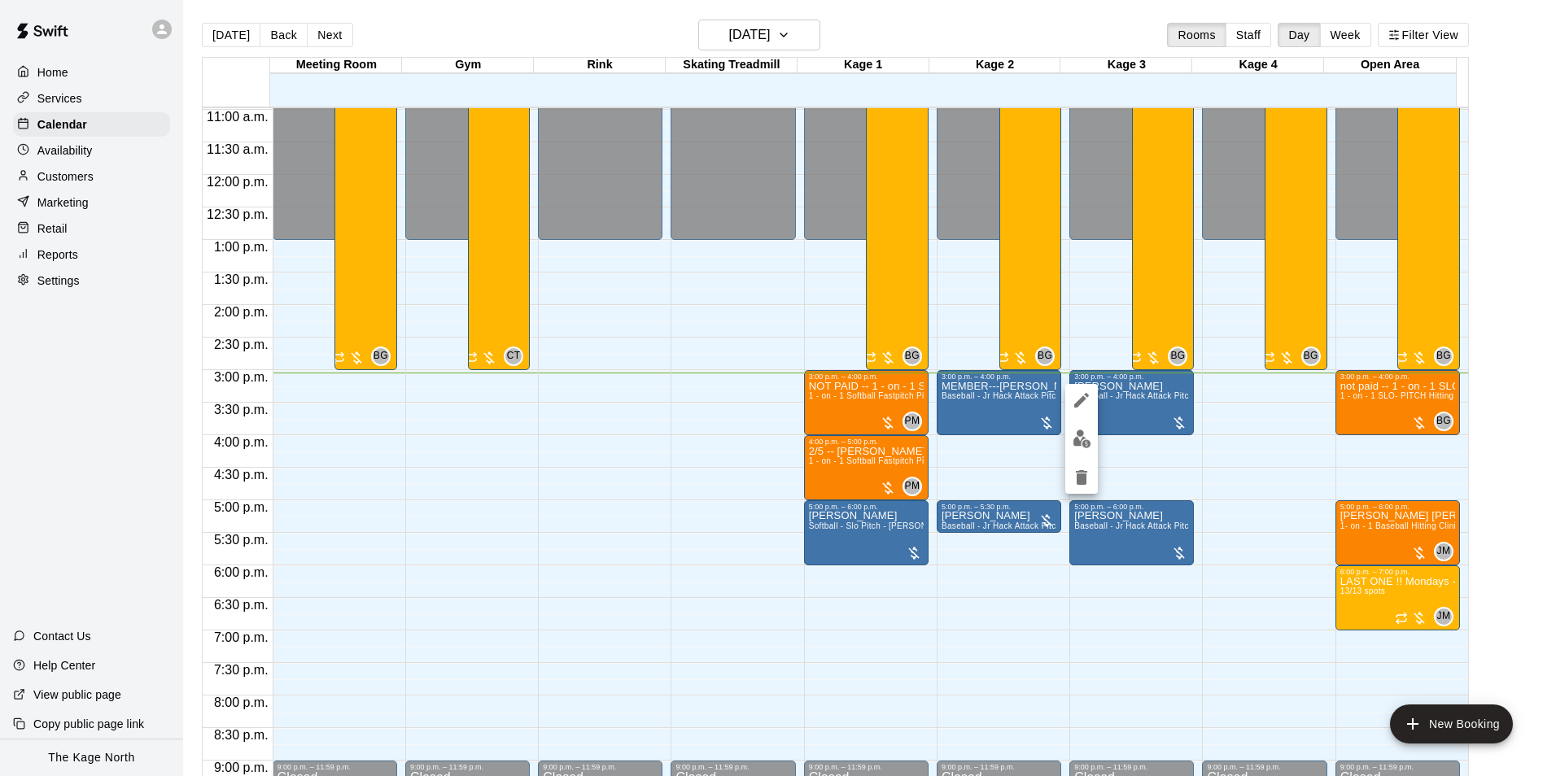
drag, startPoint x: 1221, startPoint y: 407, endPoint x: 1123, endPoint y: 411, distance: 98.5
click at [1221, 407] on div at bounding box center [778, 388] width 1556 height 776
click at [1121, 407] on div "[PERSON_NAME] Baseball - Jr Hack Attack Pitching Machine - Perfect for all ages…" at bounding box center [1131, 769] width 115 height 776
click at [1079, 444] on img "edit" at bounding box center [1081, 439] width 19 height 19
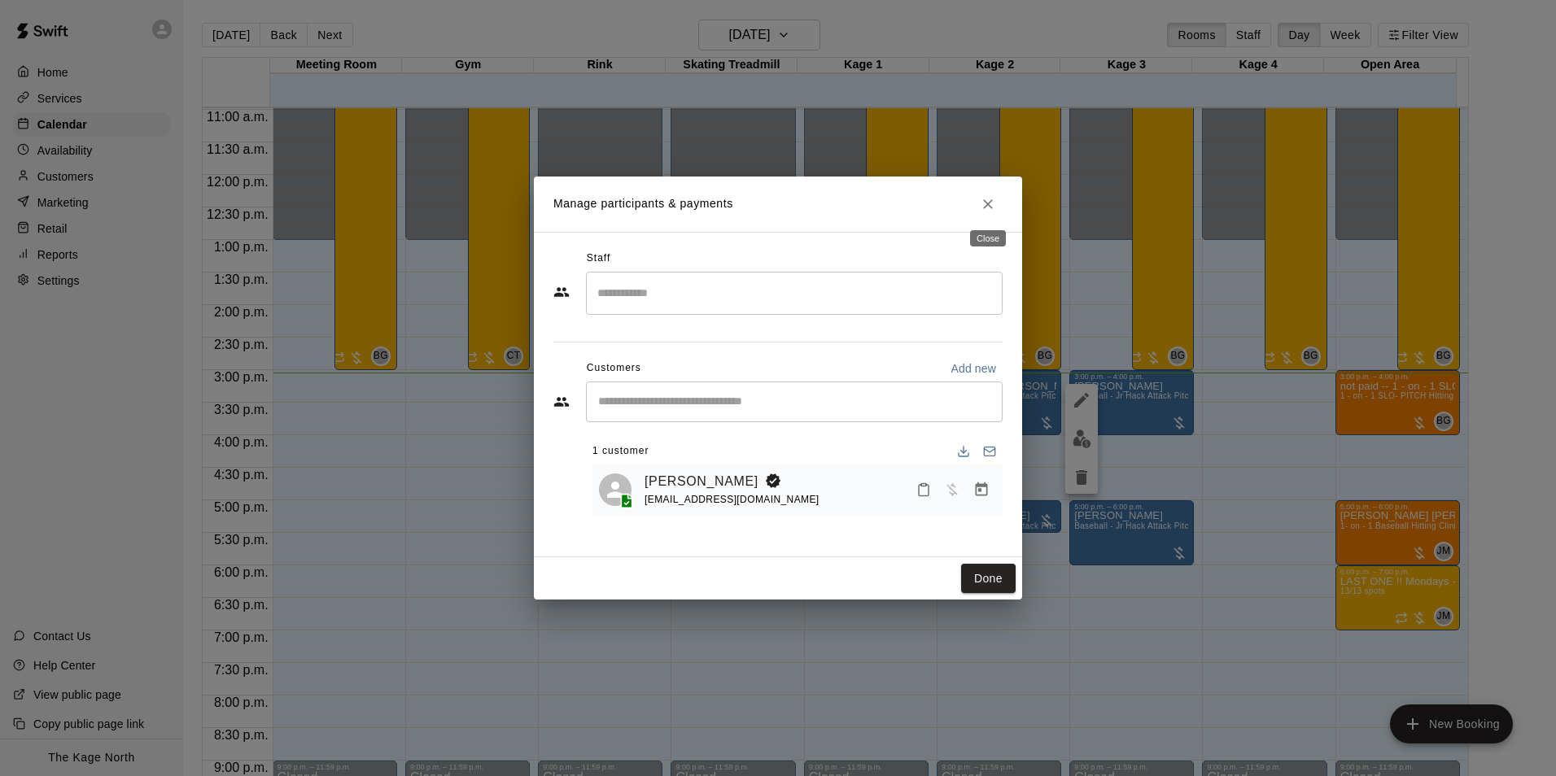
drag, startPoint x: 993, startPoint y: 202, endPoint x: 1015, endPoint y: 200, distance: 22.0
click at [993, 202] on icon "Close" at bounding box center [988, 204] width 16 height 16
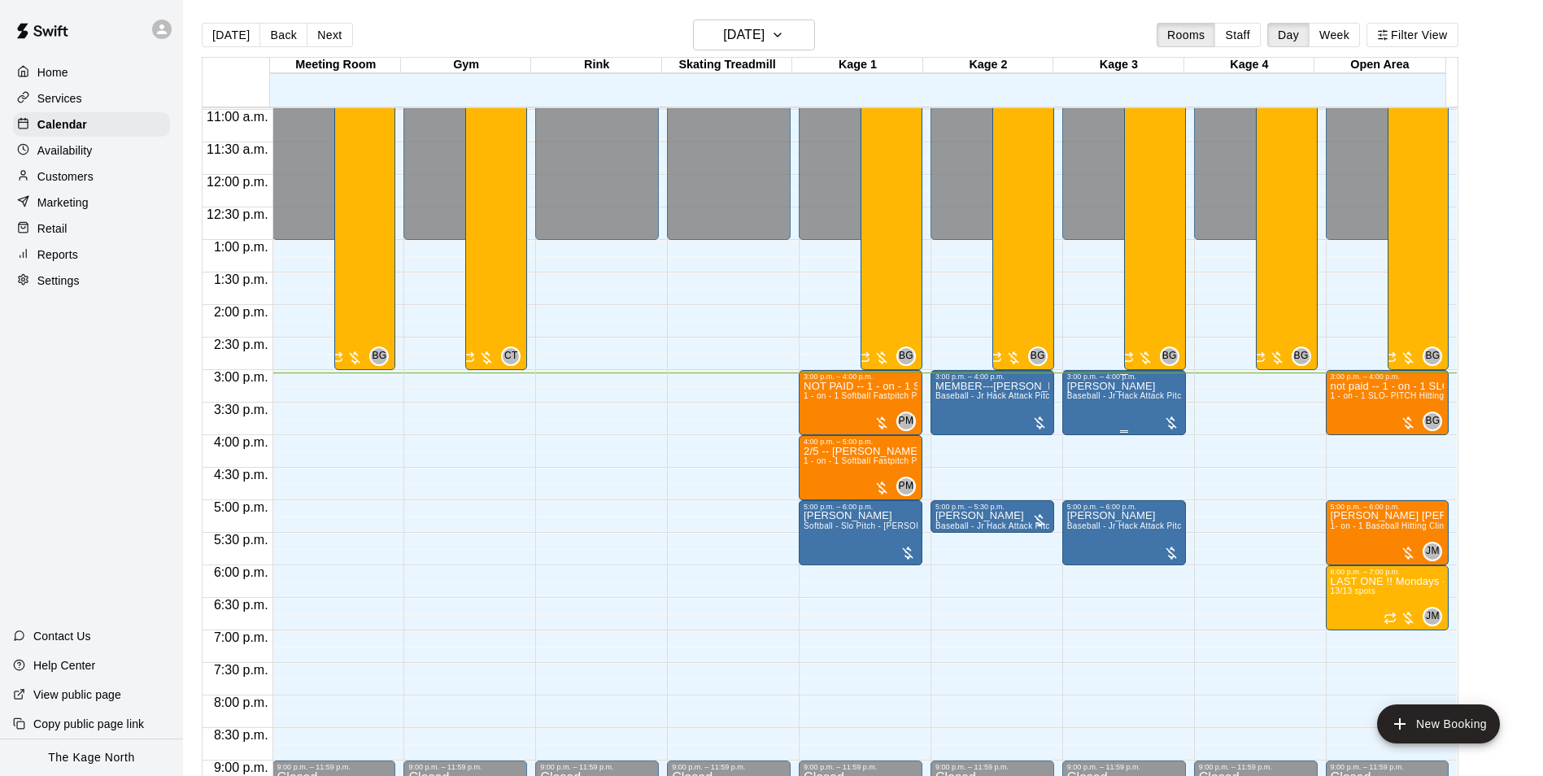
click at [1092, 399] on span "Baseball - Jr Hack Attack Pitching Machine - Perfect for all ages and skill lev…" at bounding box center [1221, 395] width 309 height 9
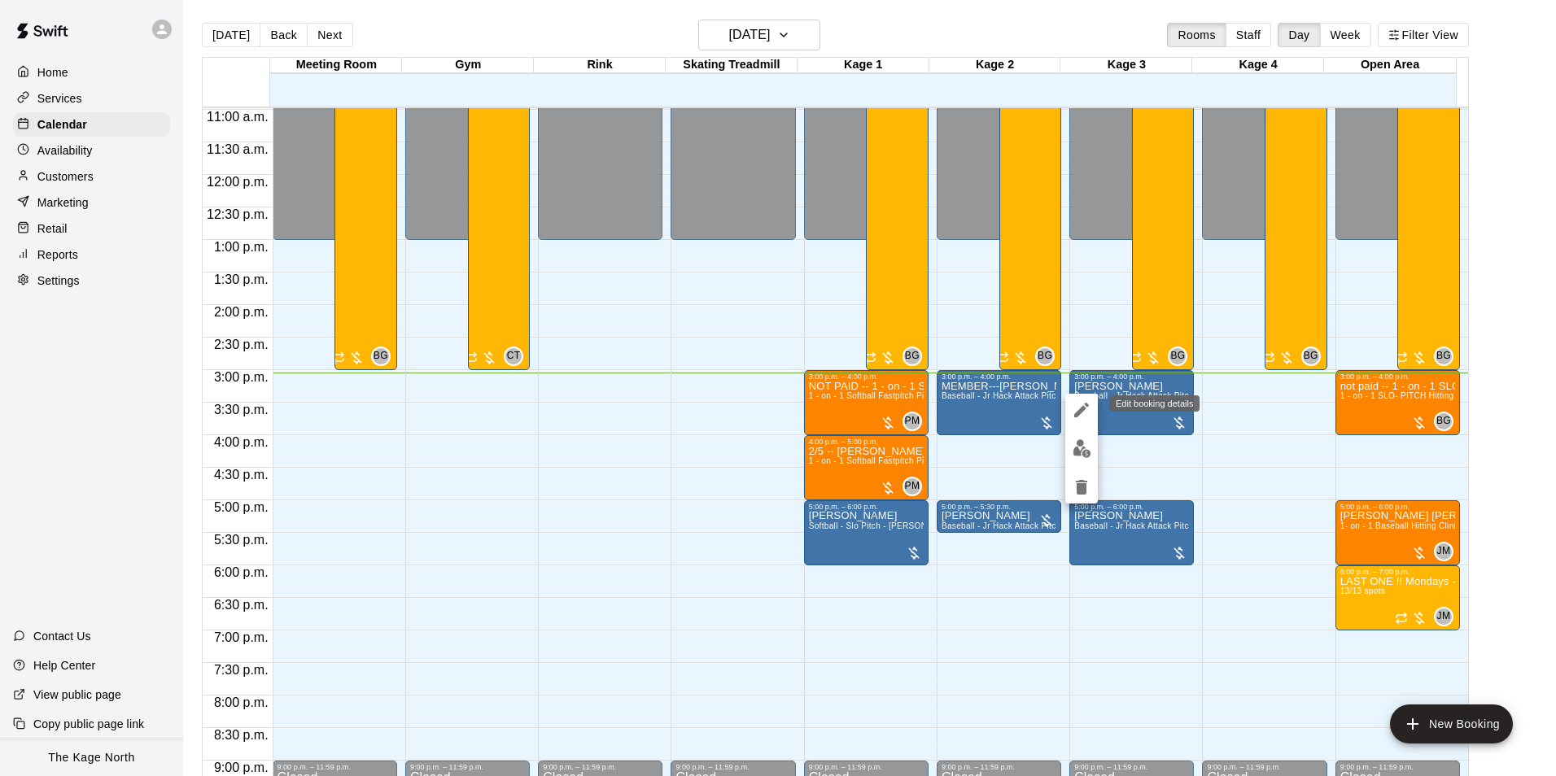
click at [1084, 412] on icon "edit" at bounding box center [1081, 410] width 20 height 20
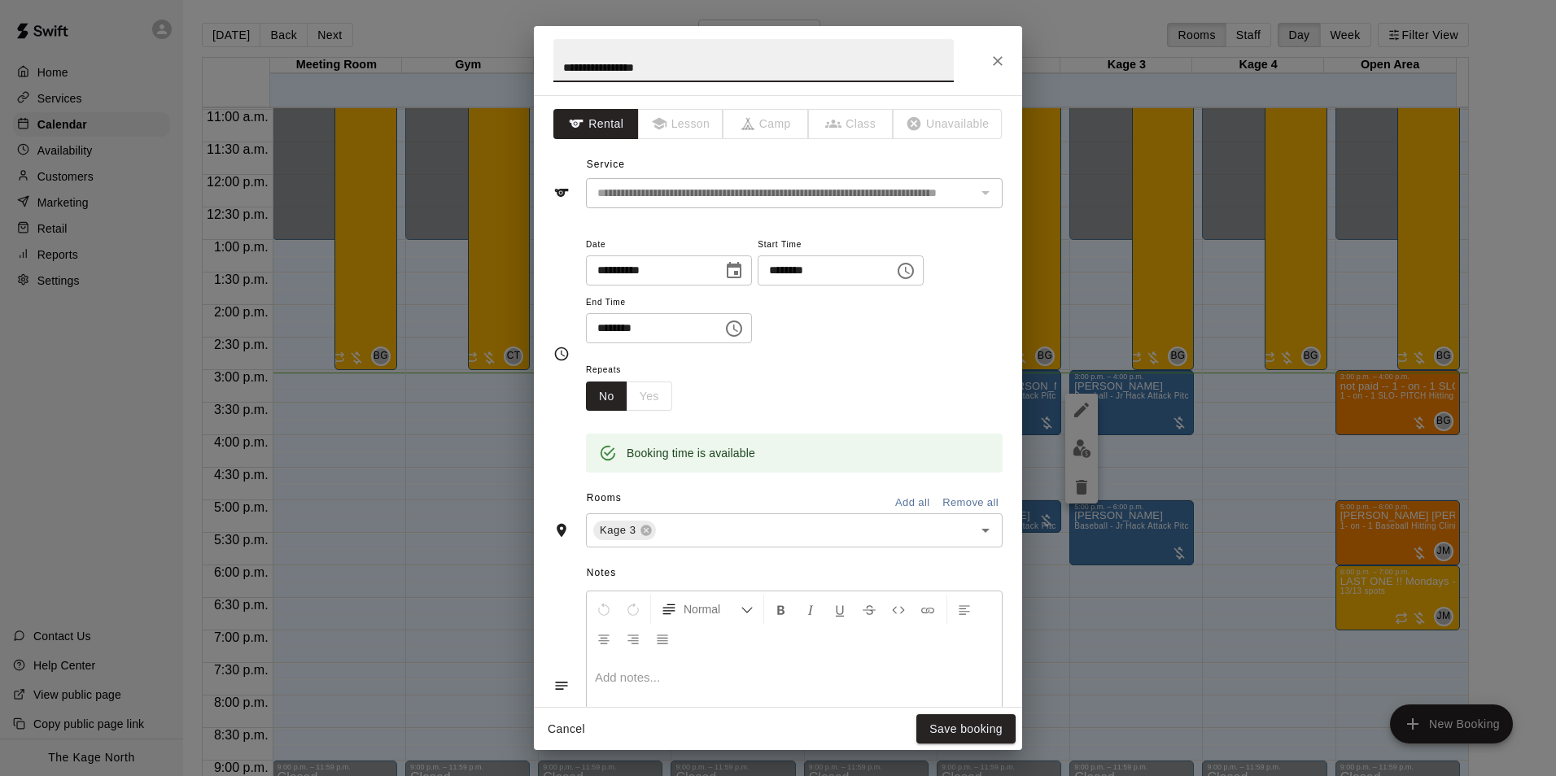
click at [564, 65] on input "**********" at bounding box center [753, 60] width 400 height 43
type input "**********"
click at [980, 729] on button "Save booking" at bounding box center [965, 729] width 99 height 30
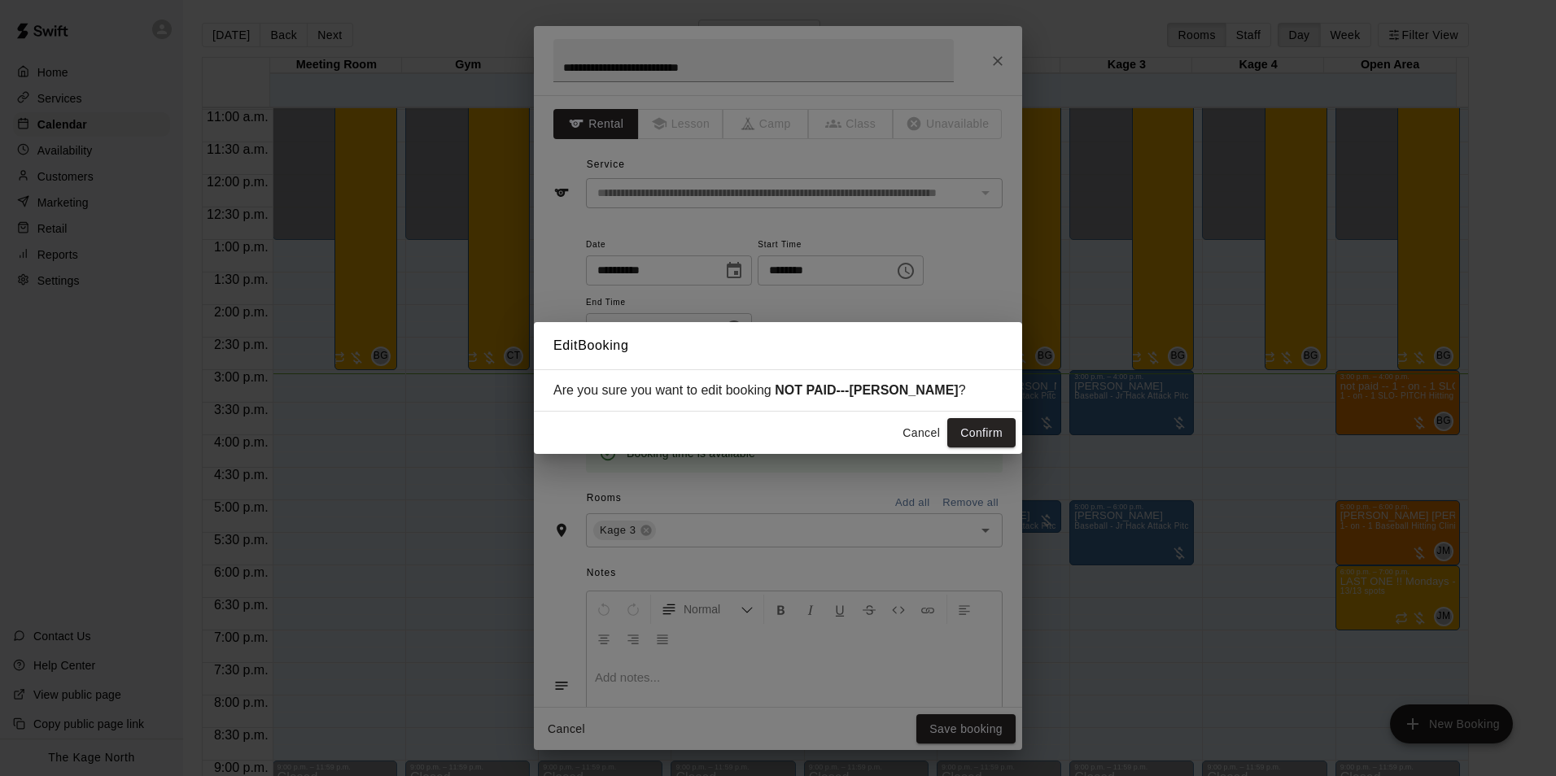
click at [983, 432] on button "Confirm" at bounding box center [981, 433] width 68 height 30
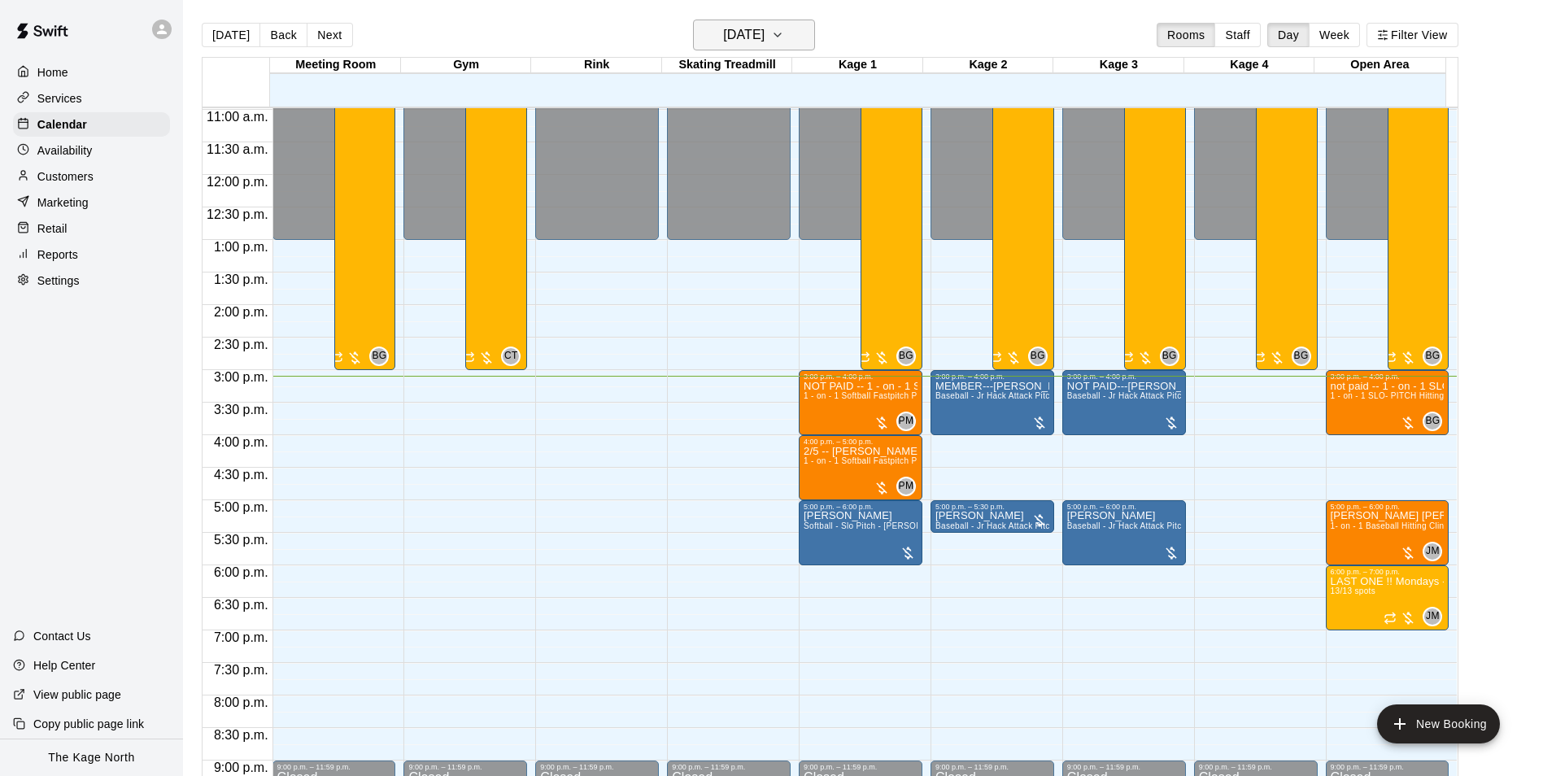
click at [765, 25] on h6 "[DATE]" at bounding box center [743, 35] width 41 height 23
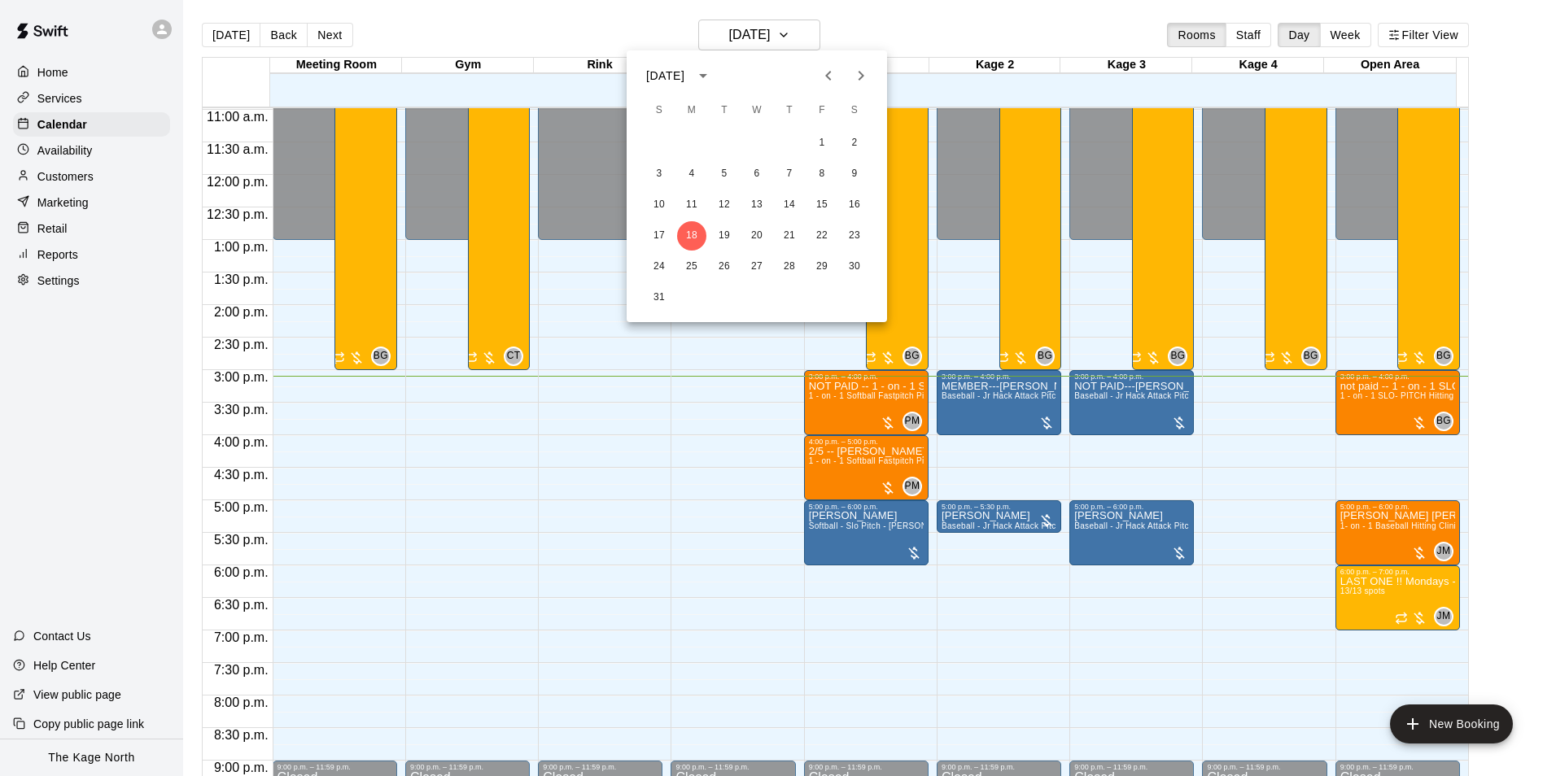
click at [866, 75] on icon "Next month" at bounding box center [861, 76] width 20 height 20
click at [758, 143] on button "3" at bounding box center [756, 143] width 29 height 29
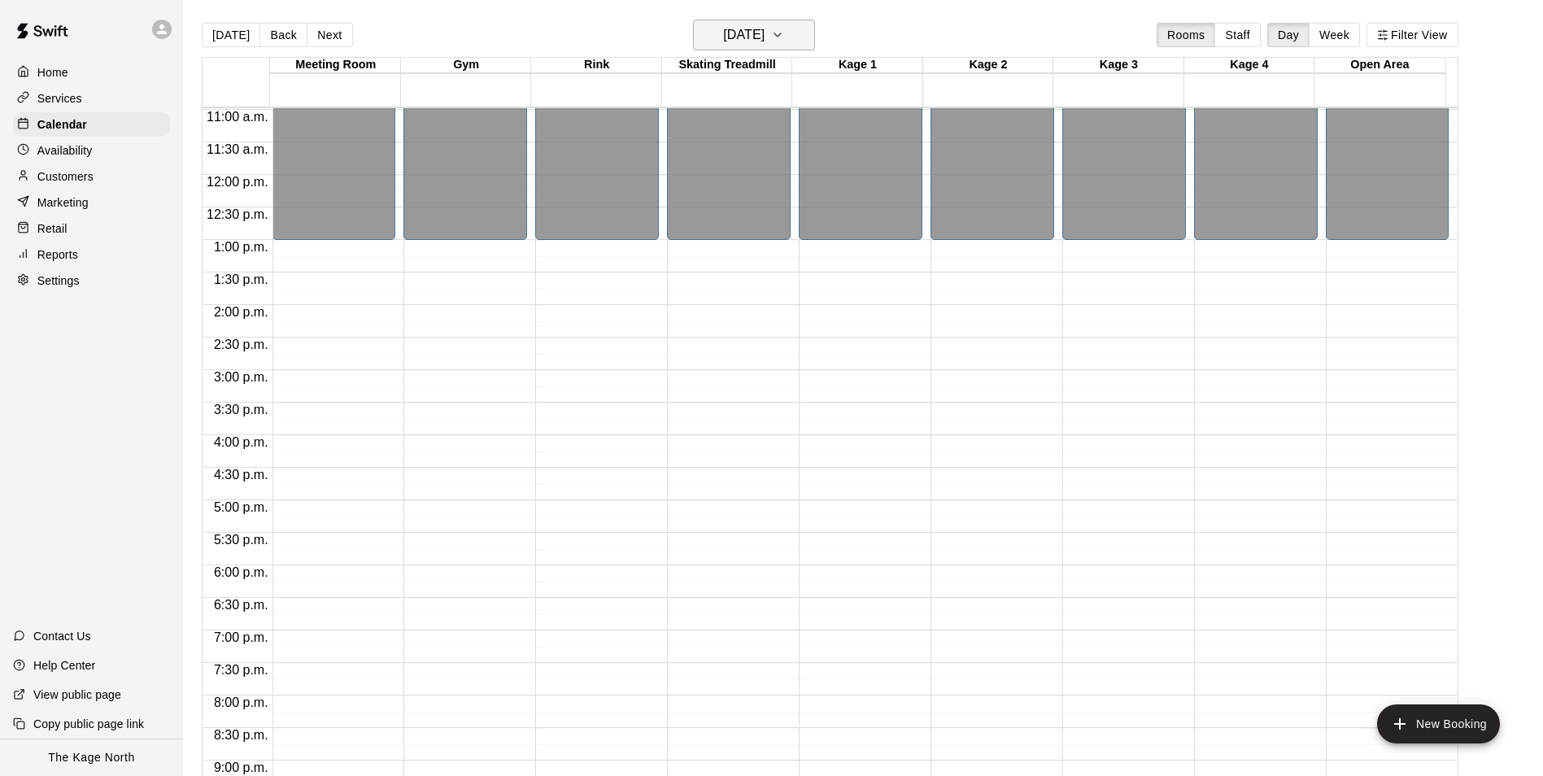
click at [806, 35] on button "[DATE]" at bounding box center [754, 35] width 122 height 31
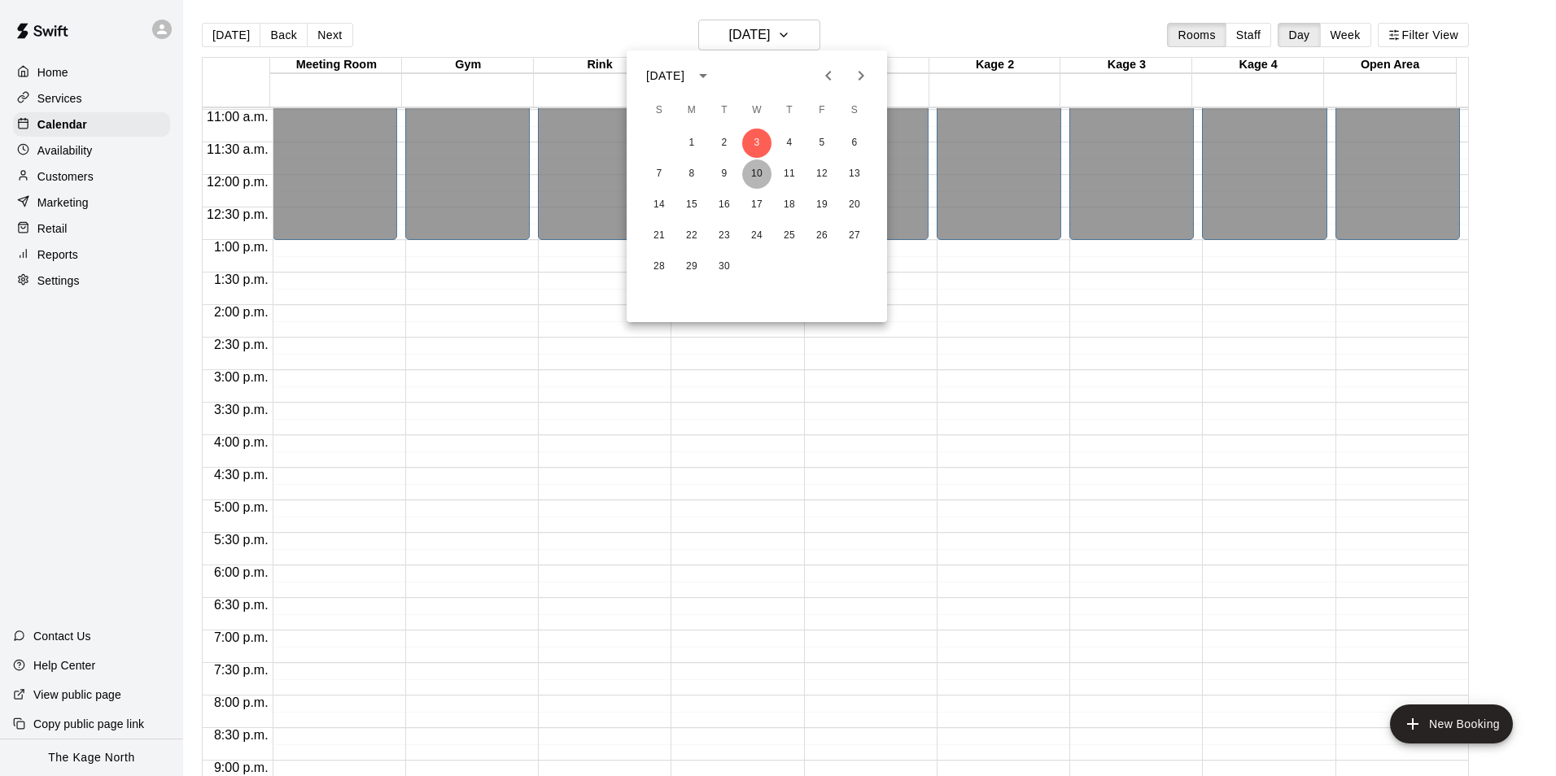
click at [757, 168] on button "10" at bounding box center [756, 173] width 29 height 29
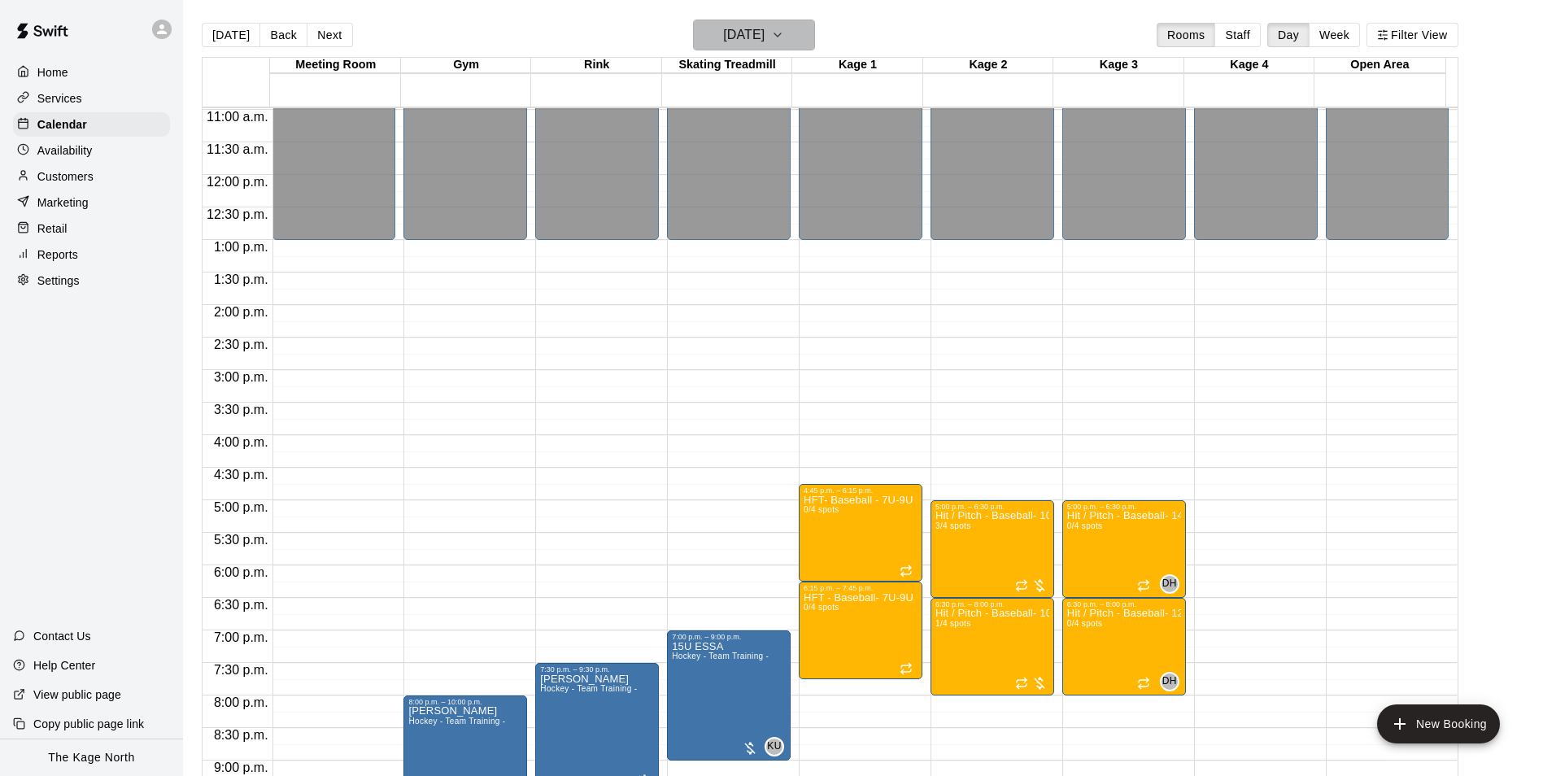
click at [765, 38] on h6 "[DATE]" at bounding box center [743, 35] width 41 height 23
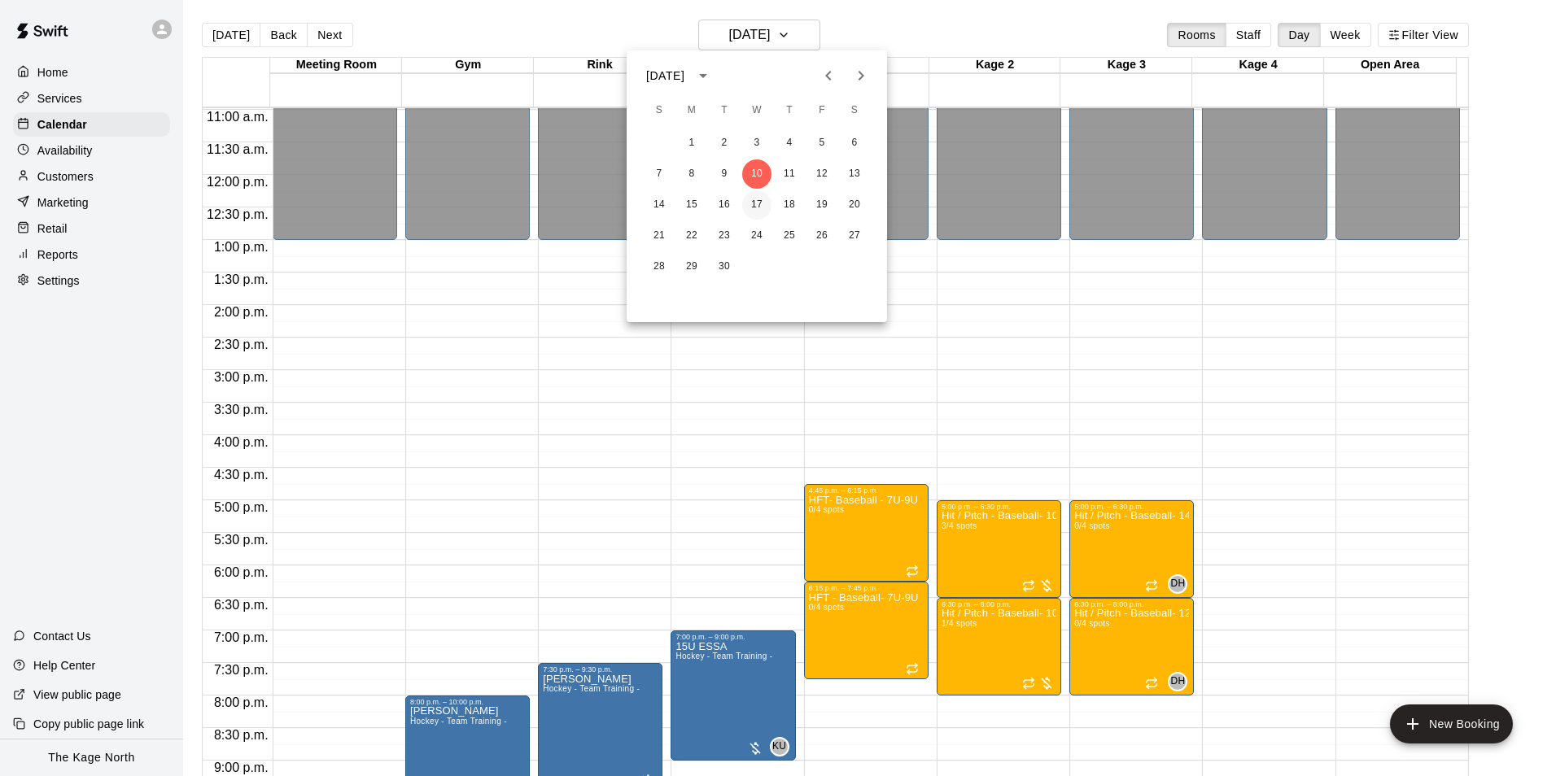
click at [756, 199] on button "17" at bounding box center [756, 204] width 29 height 29
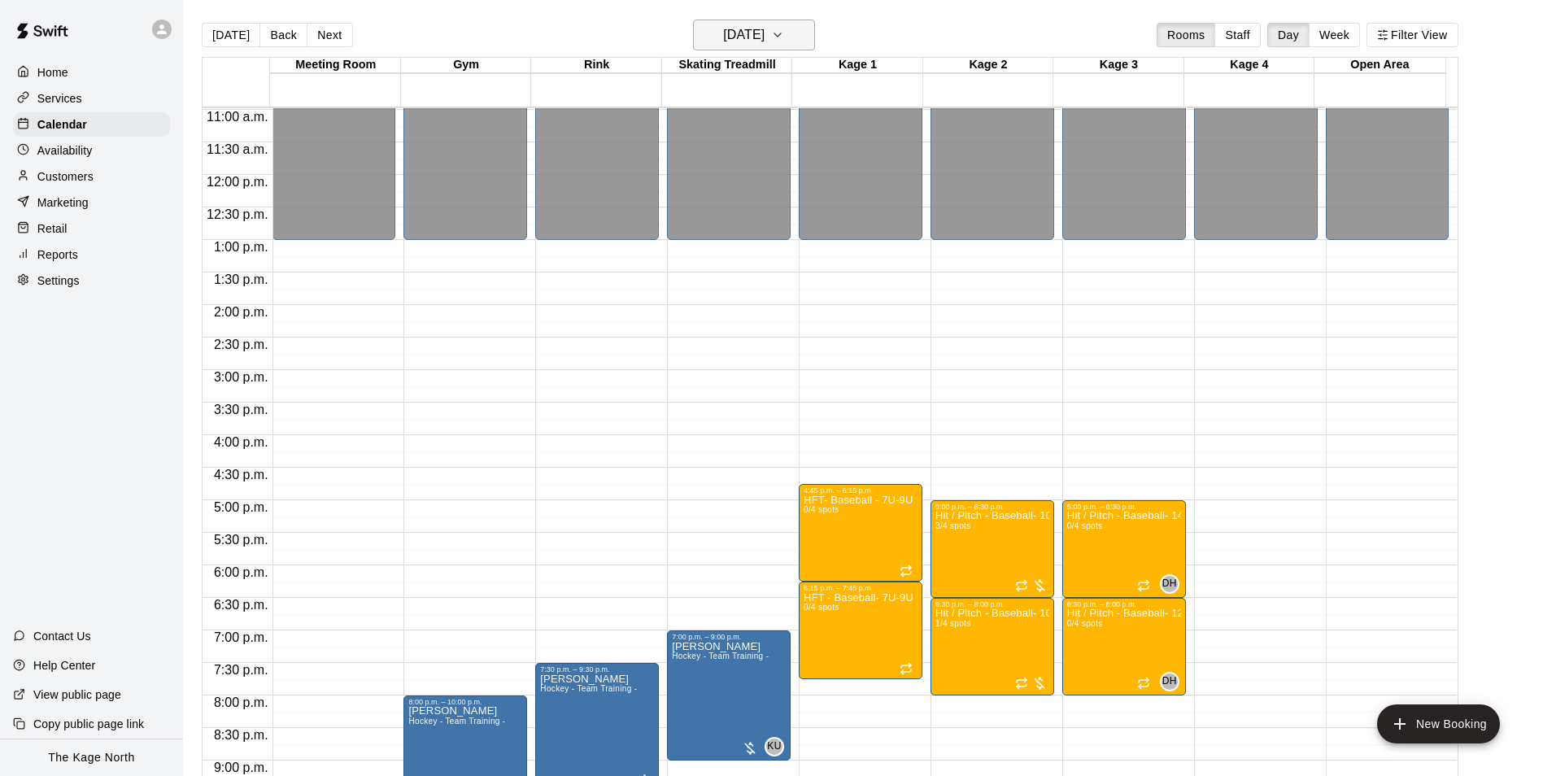
click at [765, 31] on h6 "[DATE]" at bounding box center [743, 35] width 41 height 23
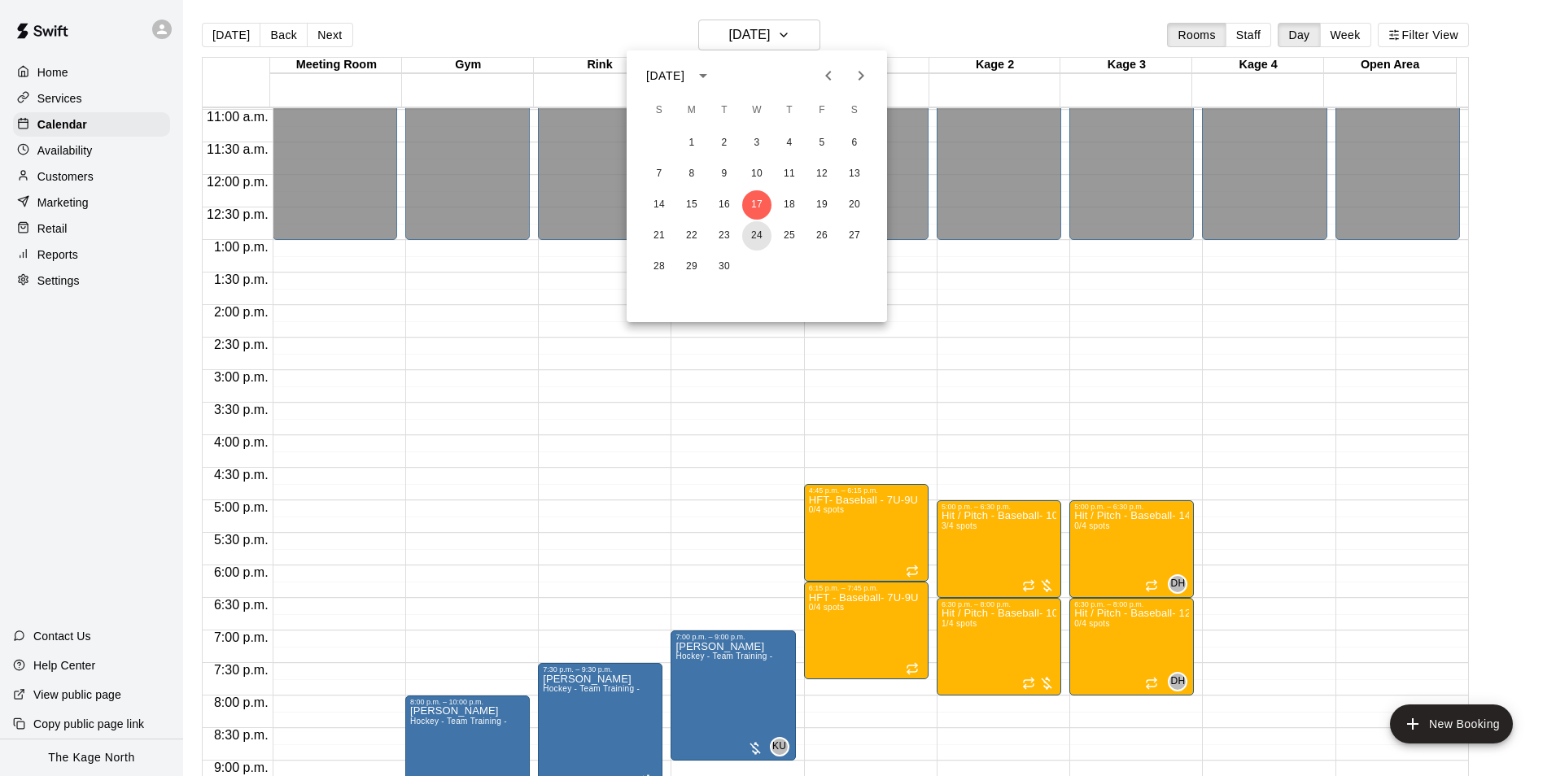
click at [757, 238] on button "24" at bounding box center [756, 235] width 29 height 29
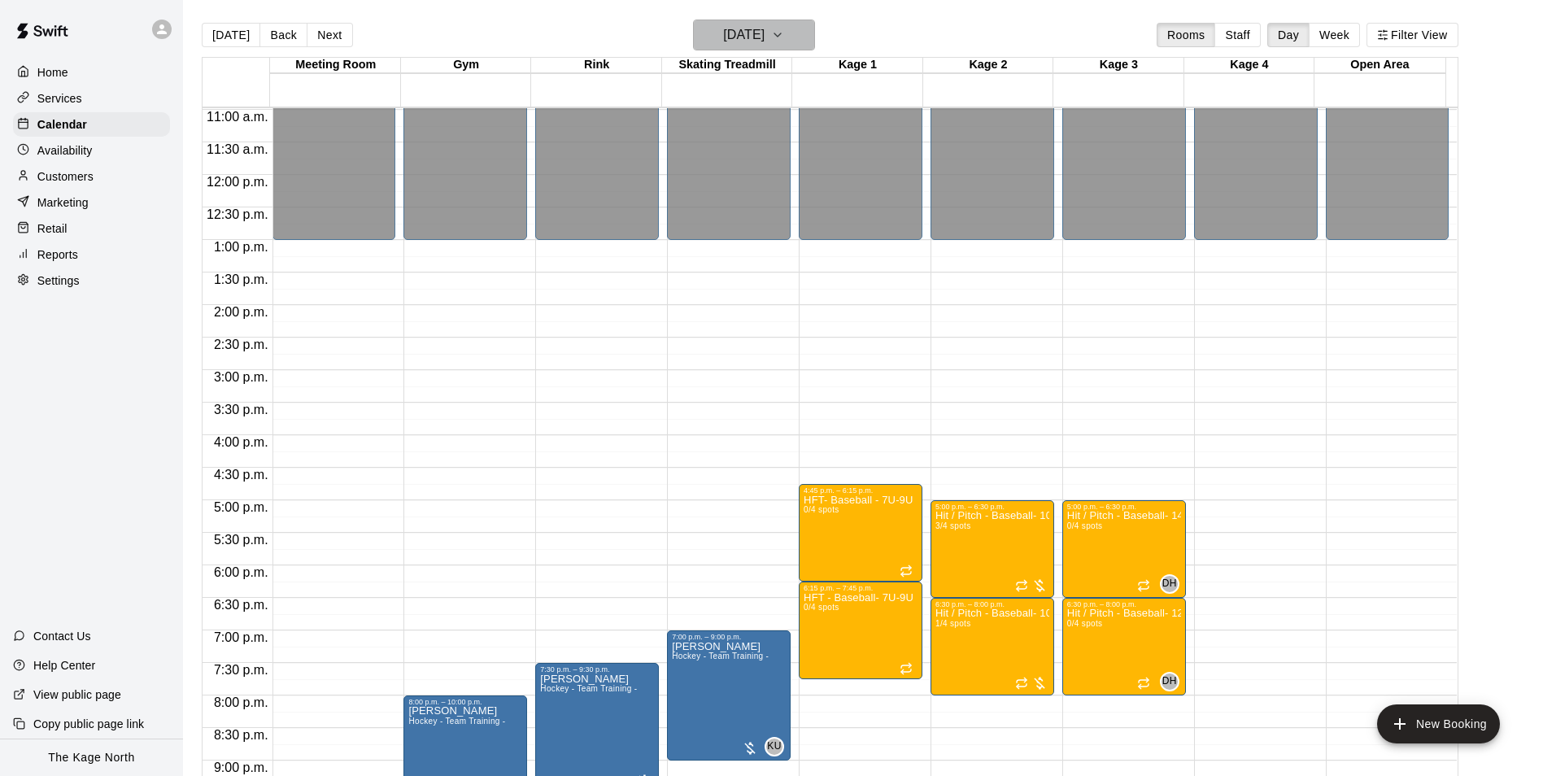
click at [765, 30] on h6 "[DATE]" at bounding box center [743, 35] width 41 height 23
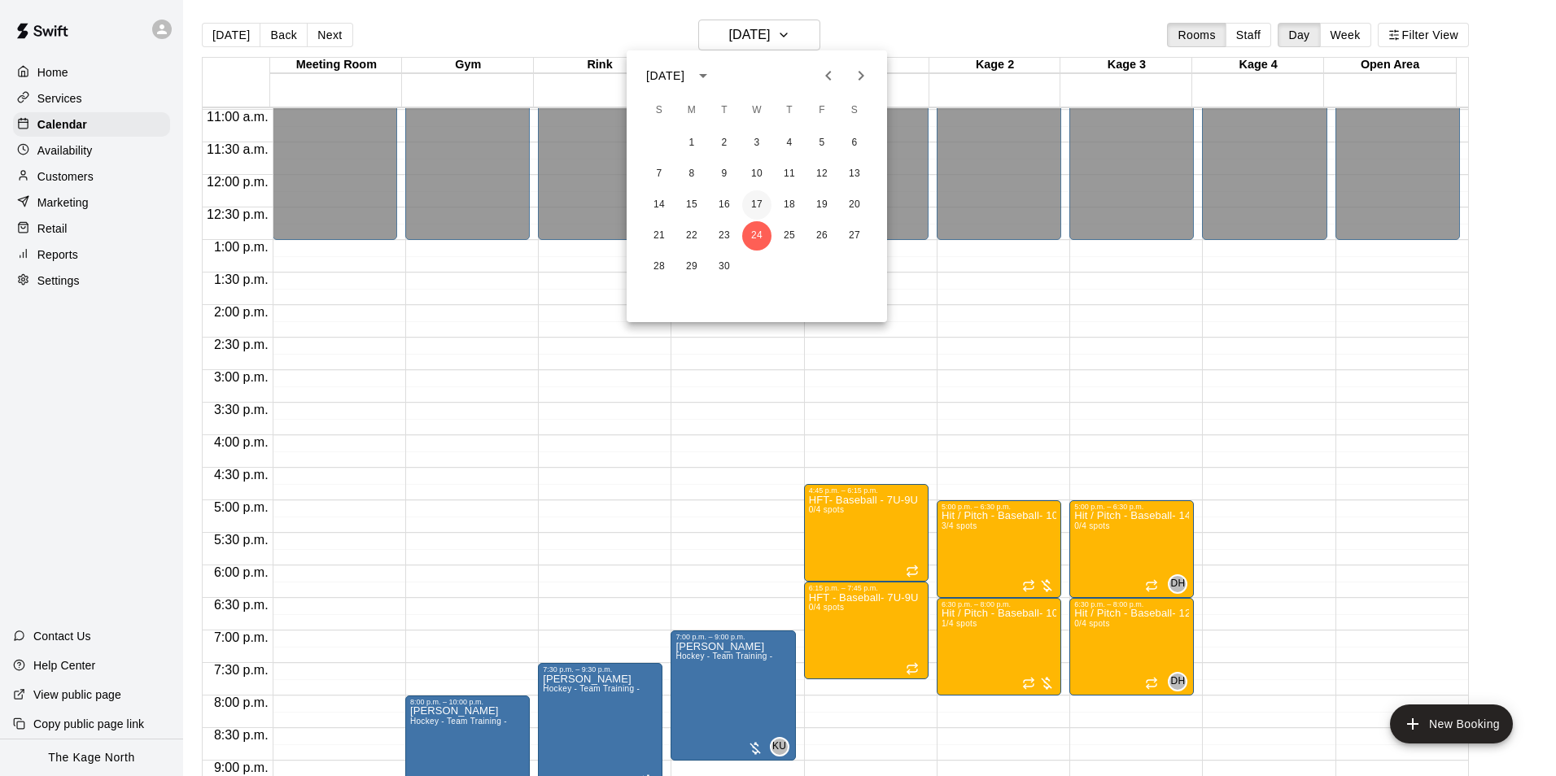
click at [754, 206] on button "17" at bounding box center [756, 204] width 29 height 29
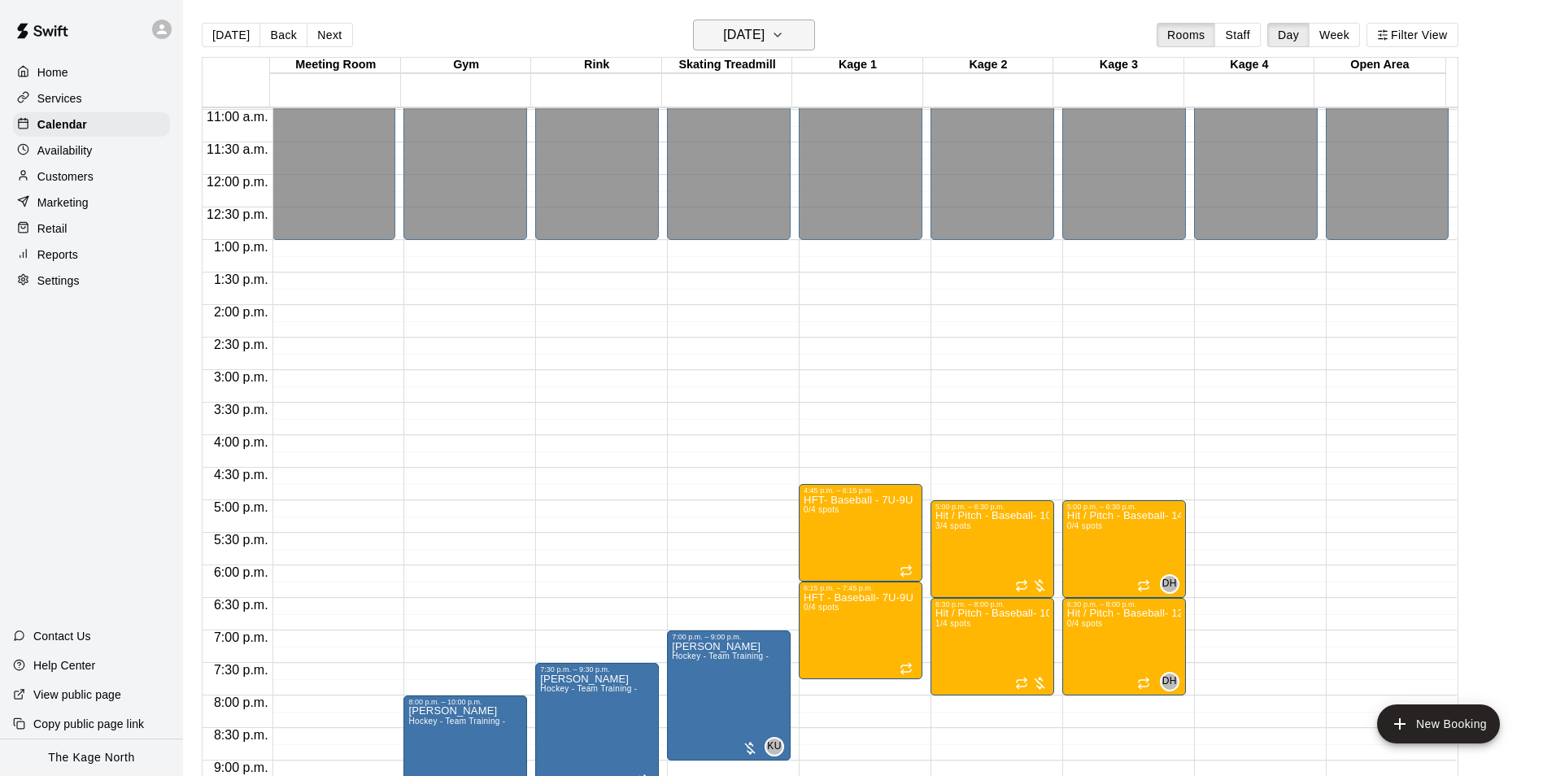
click at [804, 39] on button "[DATE]" at bounding box center [754, 35] width 122 height 31
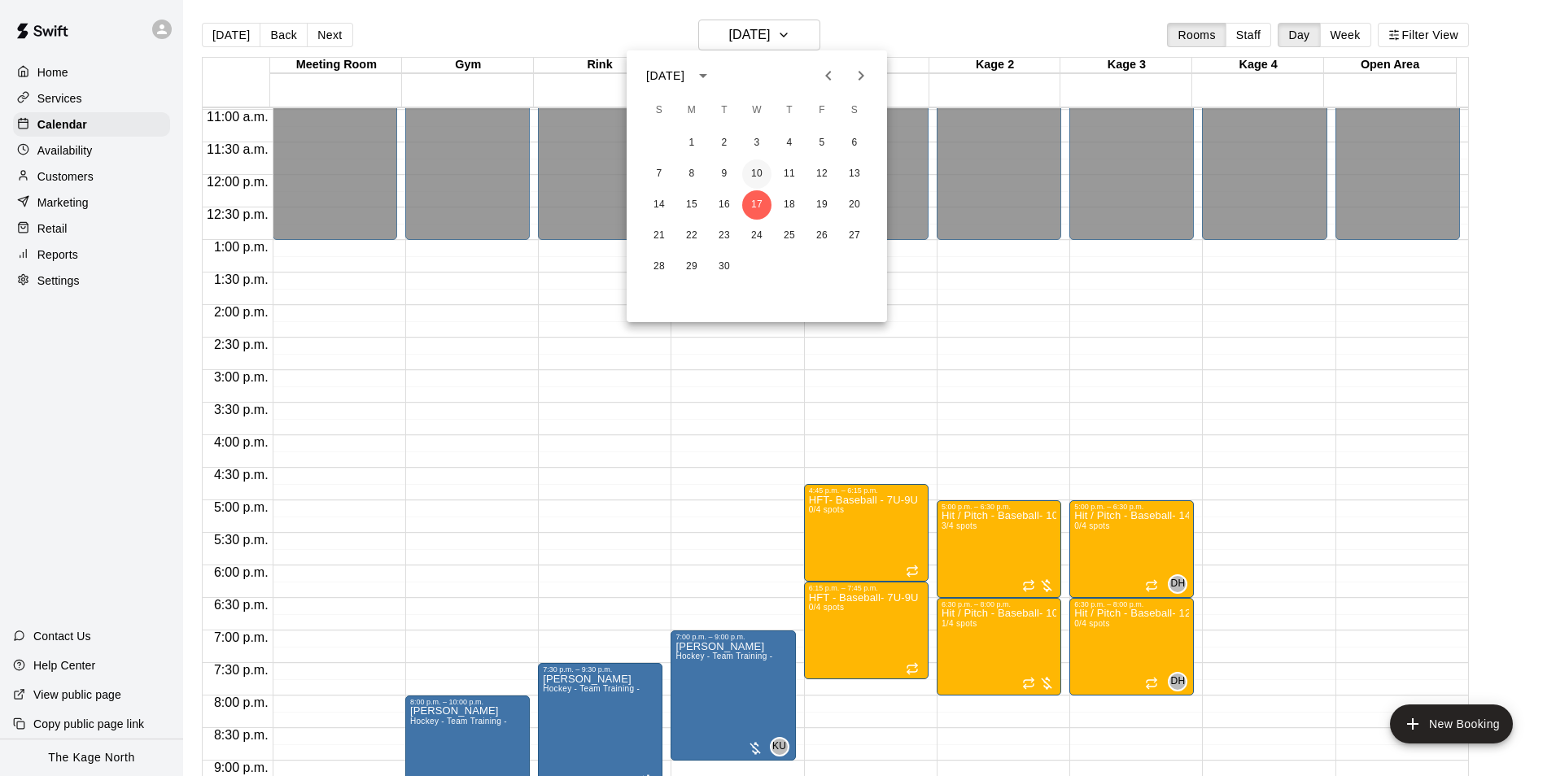
click at [760, 178] on button "10" at bounding box center [756, 173] width 29 height 29
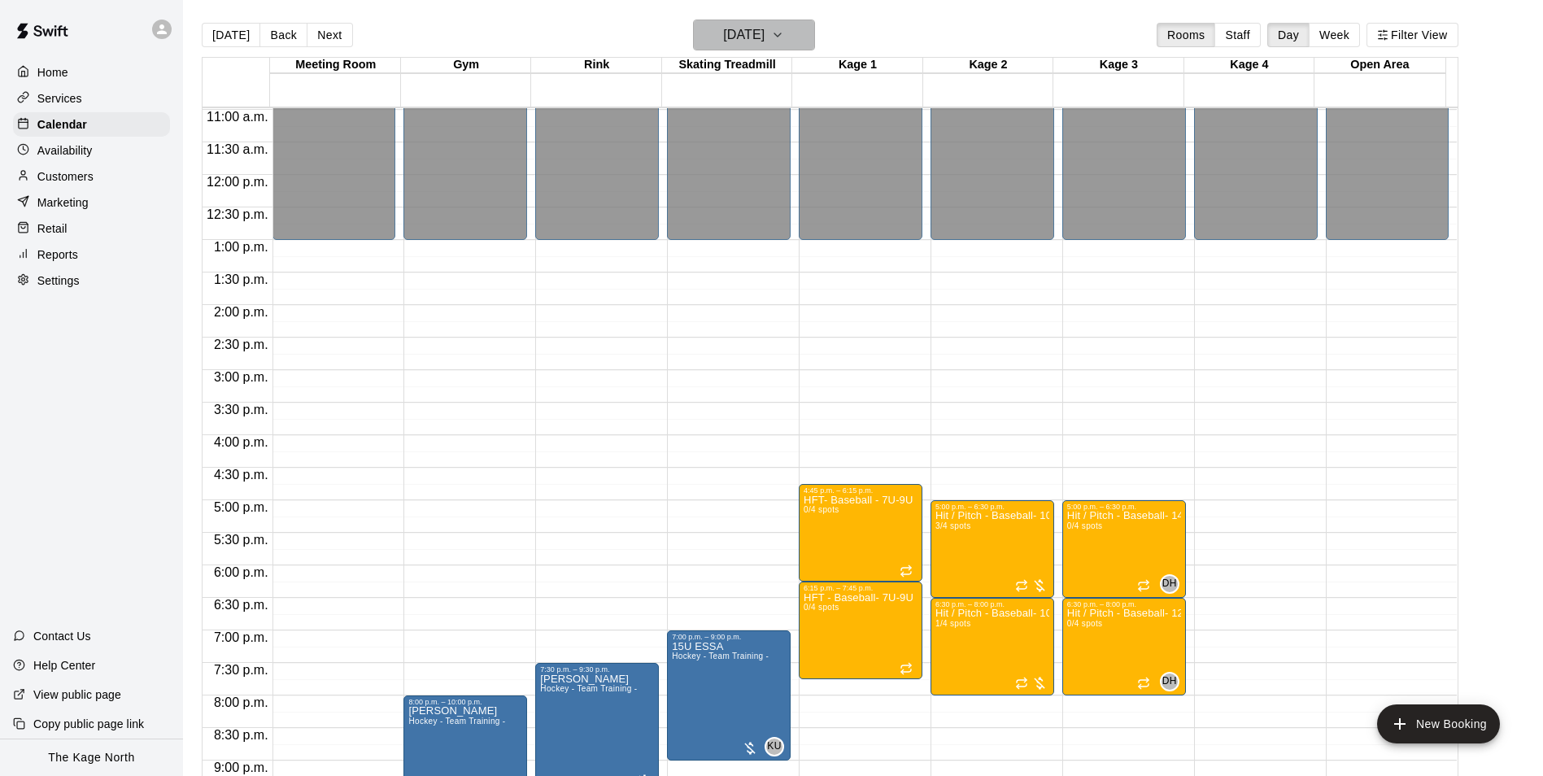
click at [805, 37] on button "[DATE]" at bounding box center [754, 35] width 122 height 31
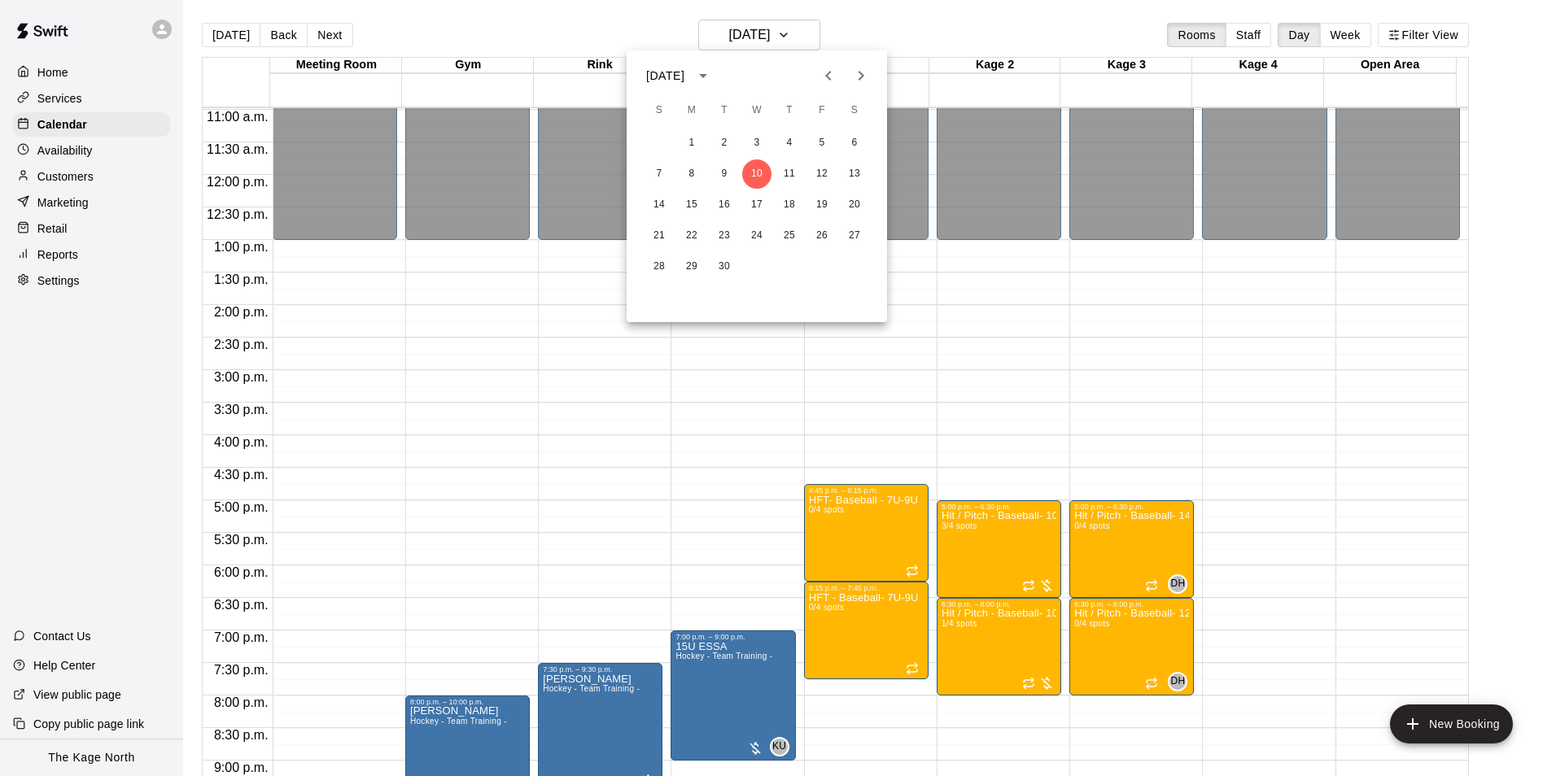
click at [826, 85] on icon "Previous month" at bounding box center [828, 76] width 20 height 20
click at [689, 233] on button "18" at bounding box center [691, 235] width 29 height 29
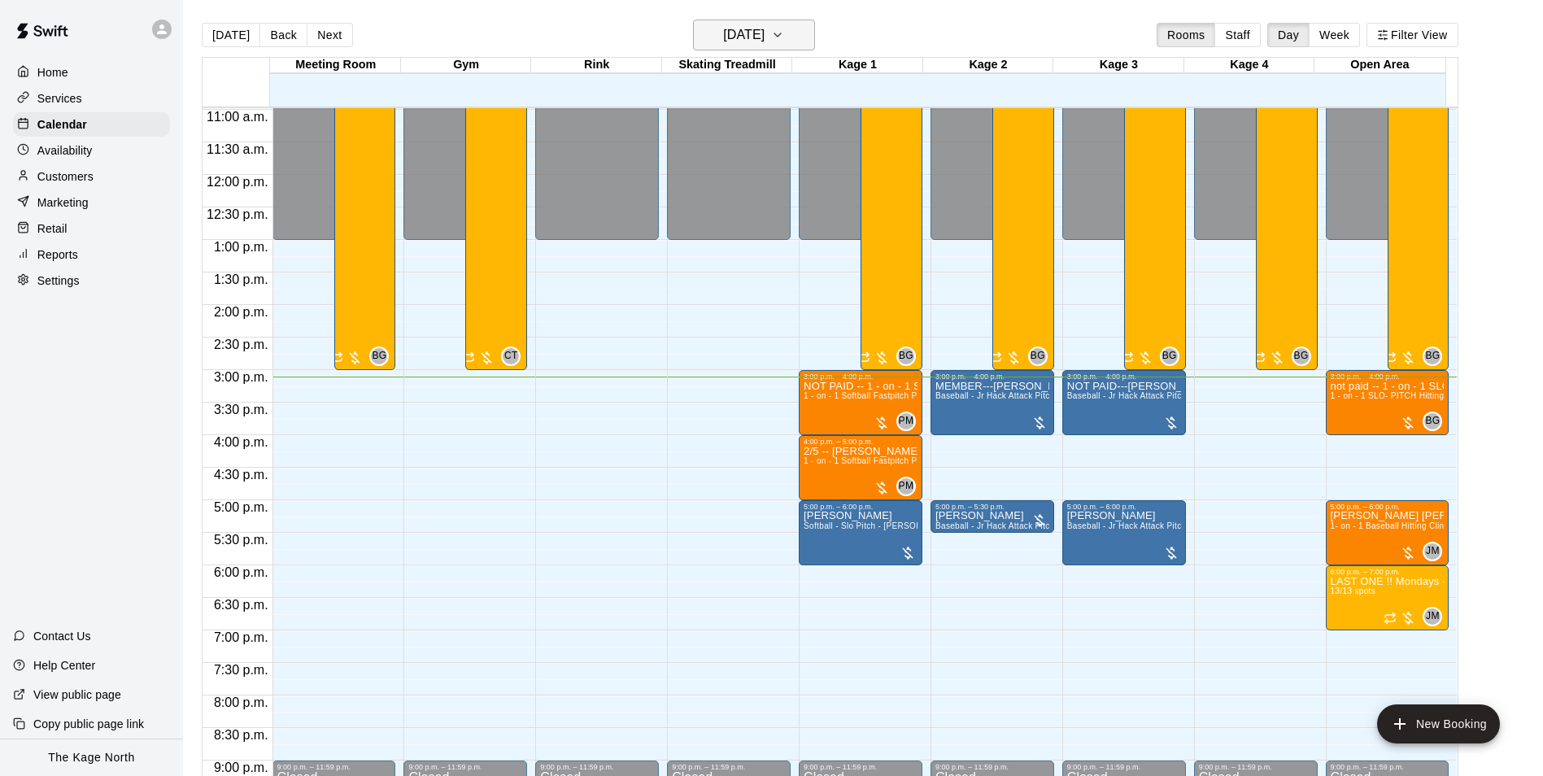
click at [765, 34] on h6 "[DATE]" at bounding box center [743, 35] width 41 height 23
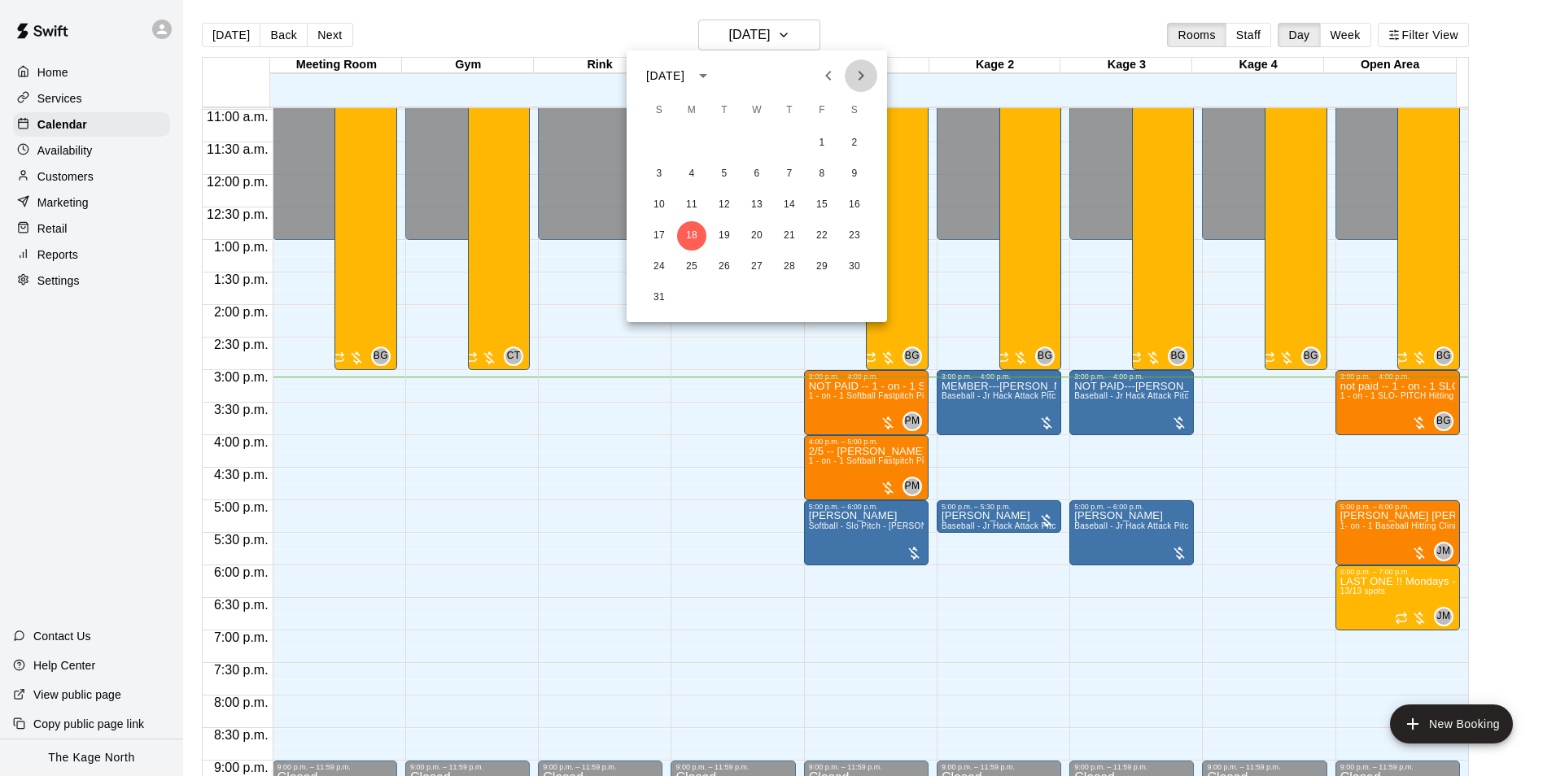
click at [858, 71] on icon "Next month" at bounding box center [861, 76] width 20 height 20
click at [765, 173] on button "10" at bounding box center [756, 173] width 29 height 29
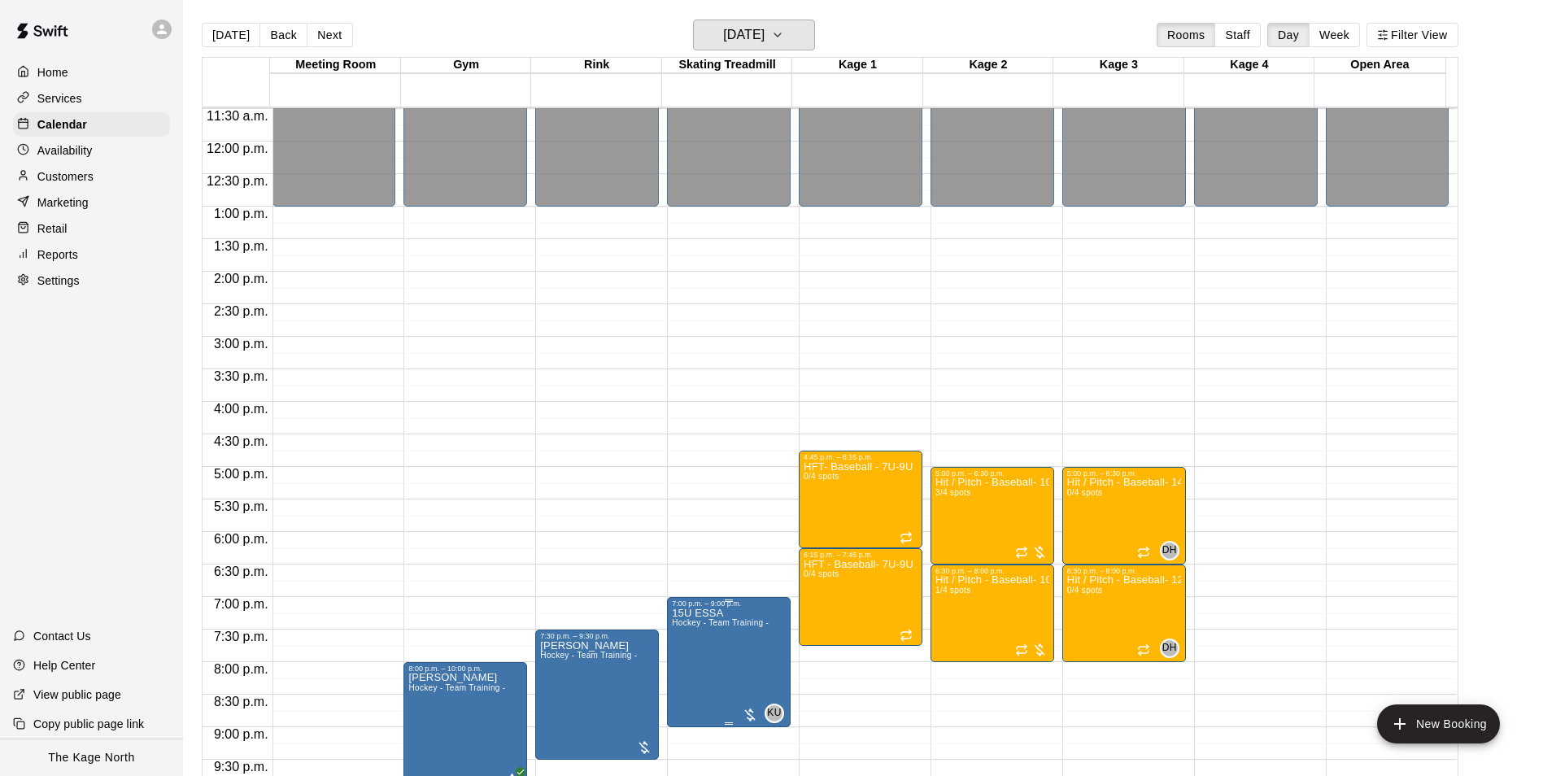
scroll to position [796, 0]
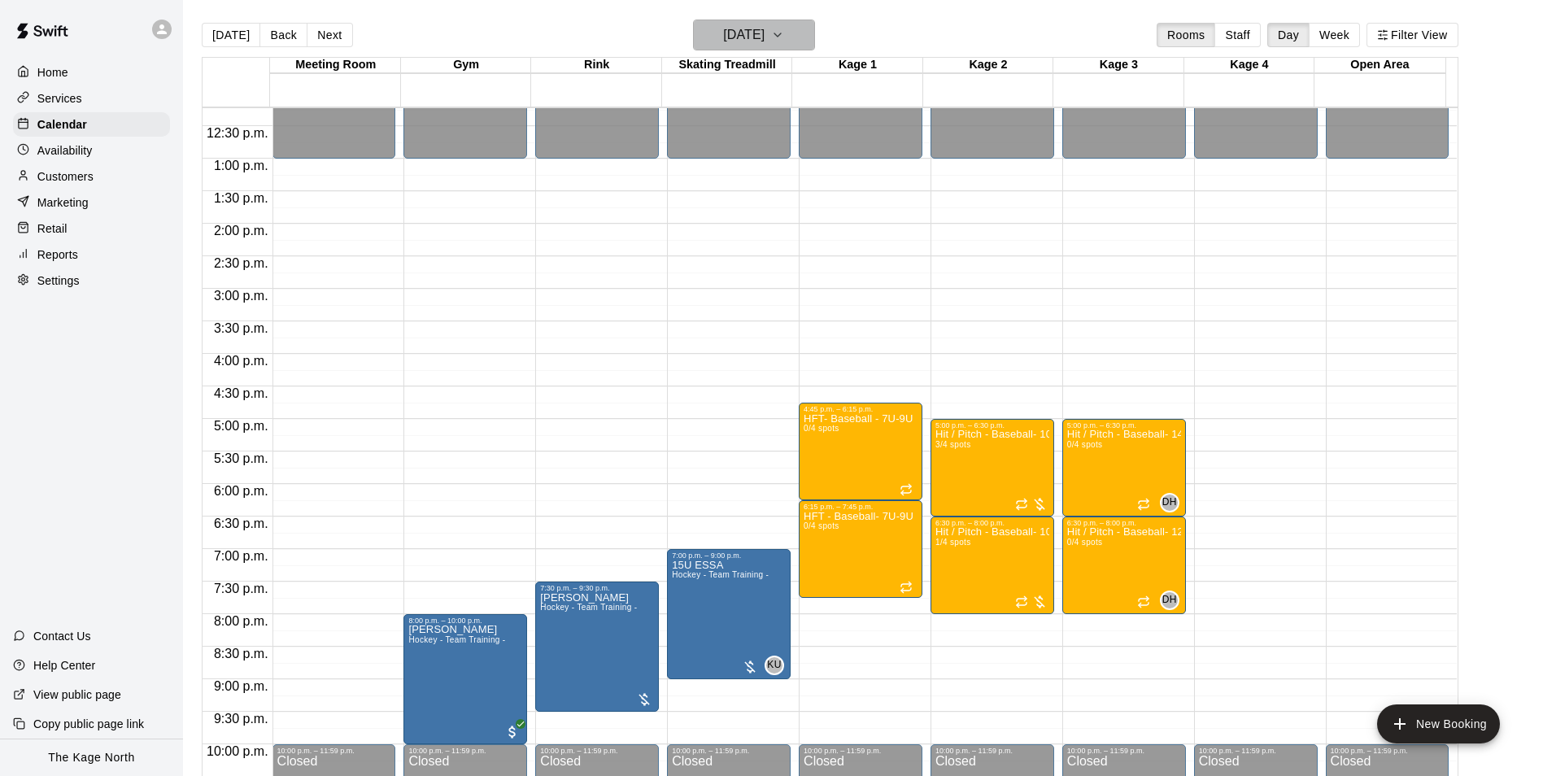
click at [765, 36] on h6 "[DATE]" at bounding box center [743, 35] width 41 height 23
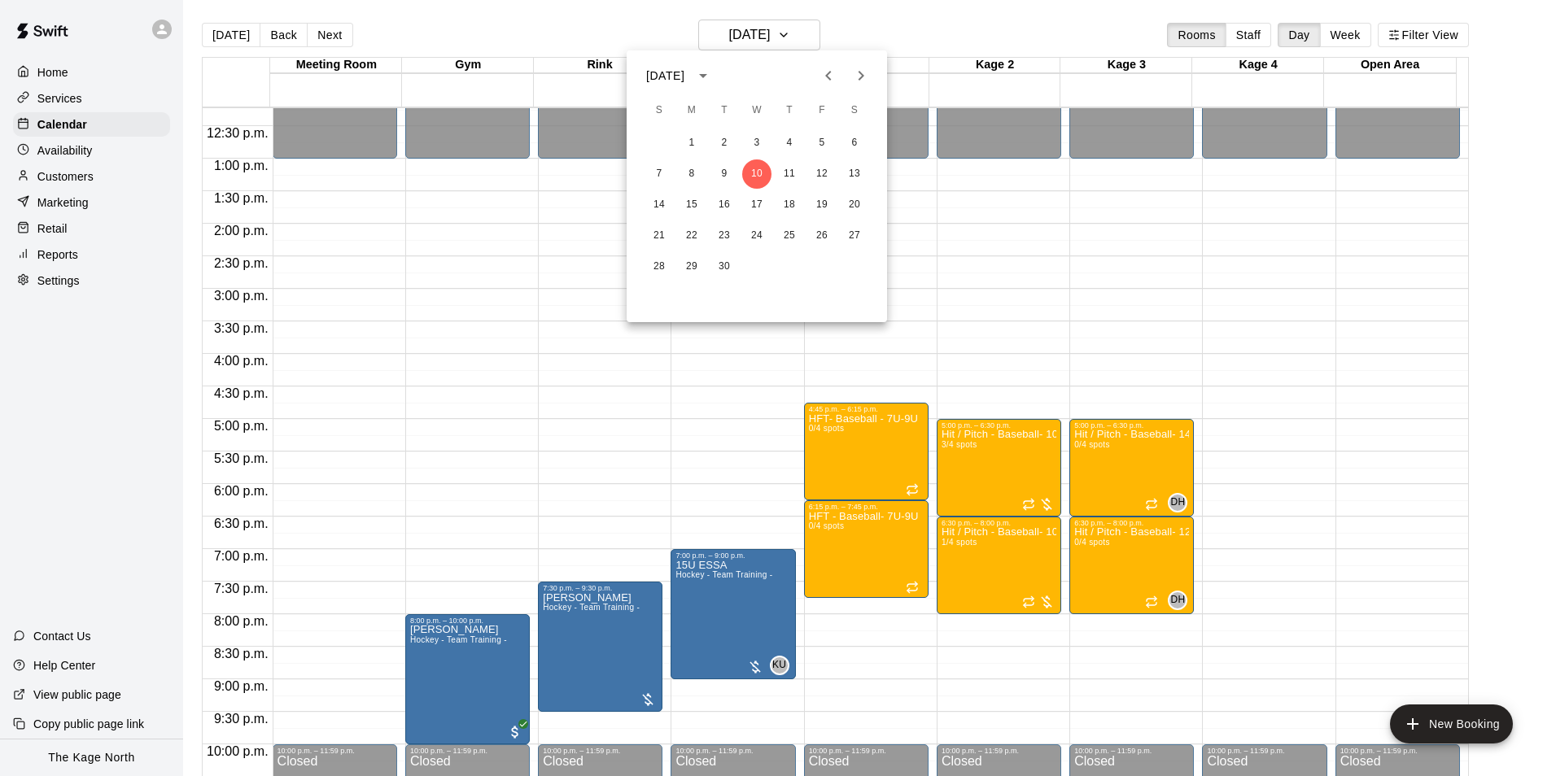
click at [907, 40] on div at bounding box center [778, 388] width 1556 height 776
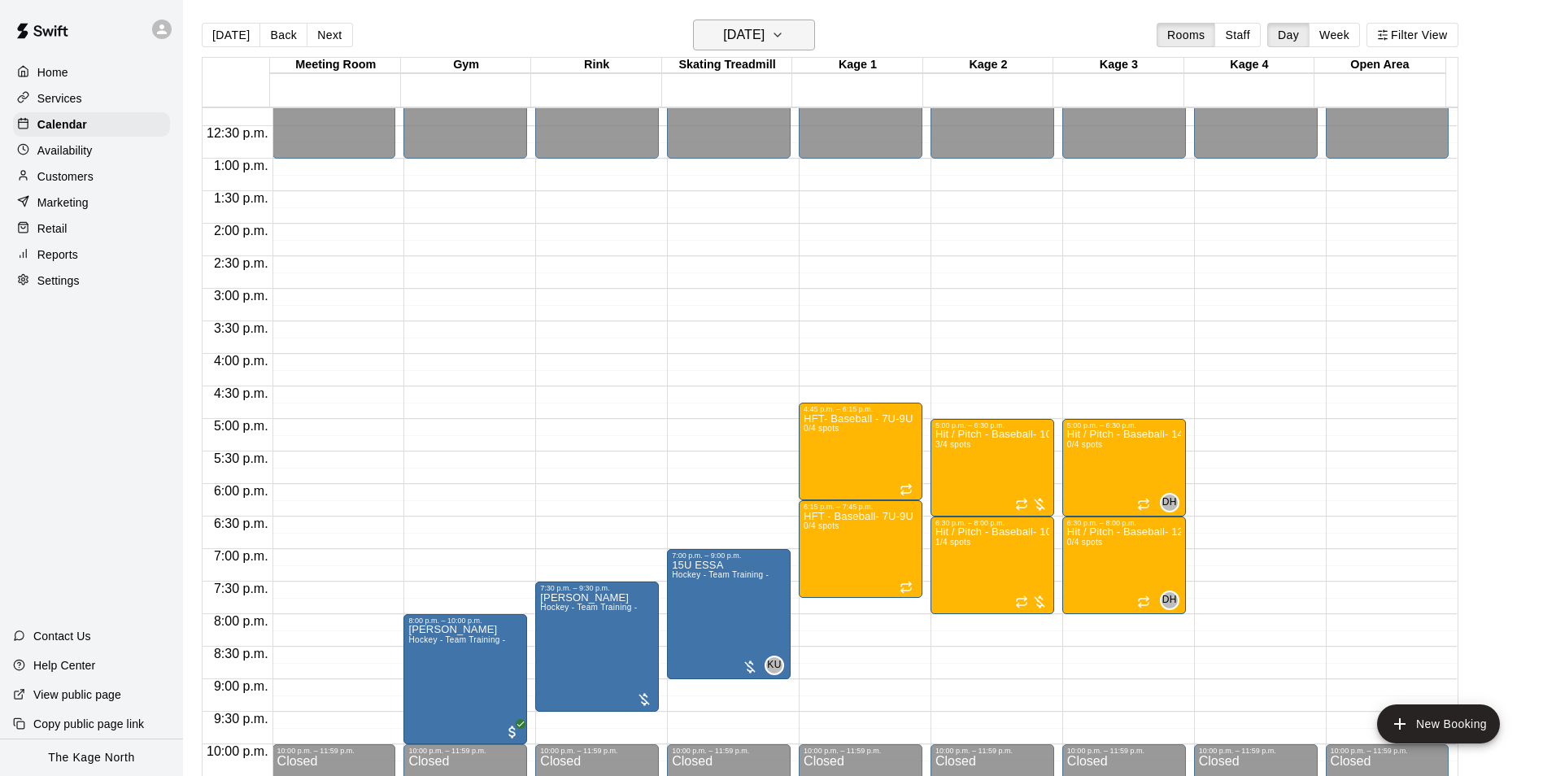
click at [765, 39] on h6 "[DATE]" at bounding box center [743, 35] width 41 height 23
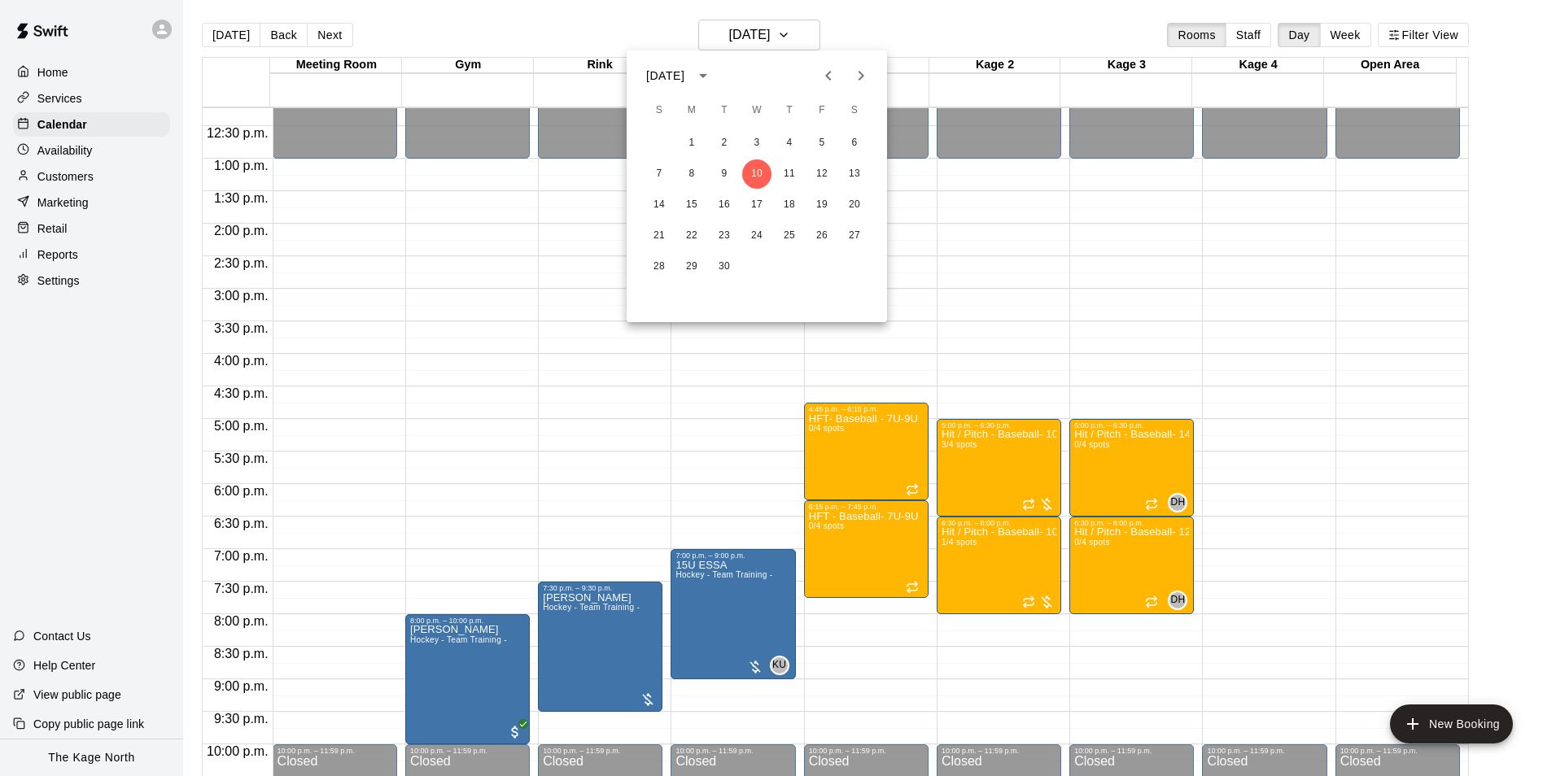
click at [962, 23] on div at bounding box center [778, 388] width 1556 height 776
